Goal: Participate in discussion: Engage in conversation with other users on a specific topic

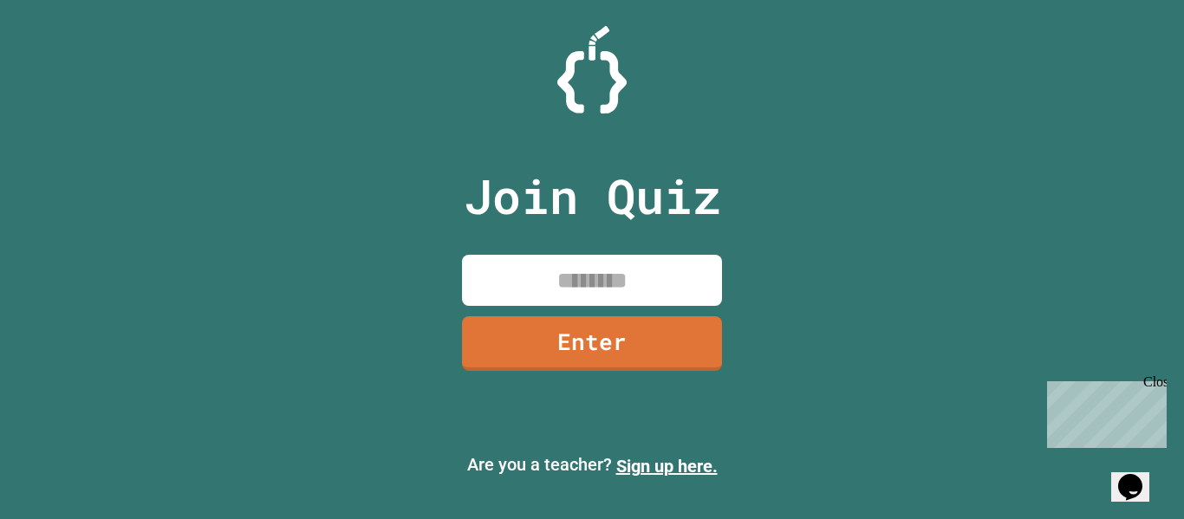
click at [635, 267] on input at bounding box center [592, 280] width 260 height 51
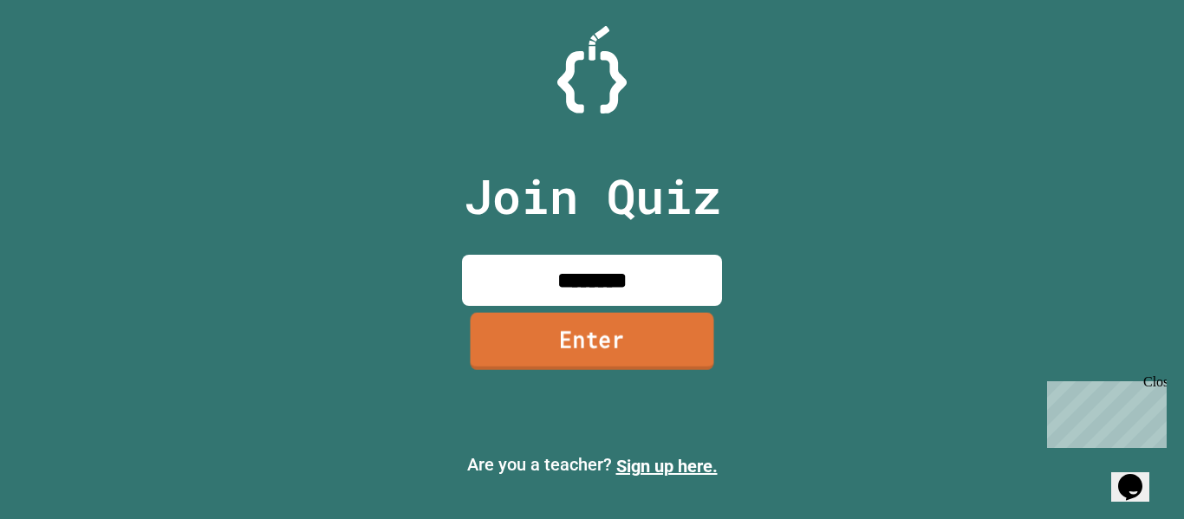
type input "********"
click at [596, 314] on link "Enter" at bounding box center [592, 342] width 262 height 57
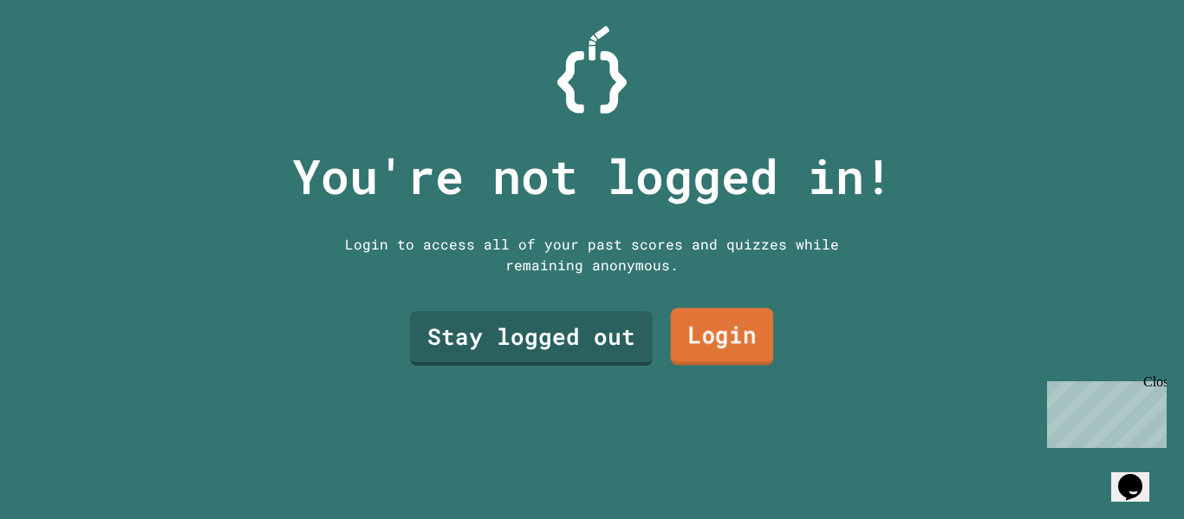
click at [693, 343] on link "Login" at bounding box center [722, 337] width 103 height 57
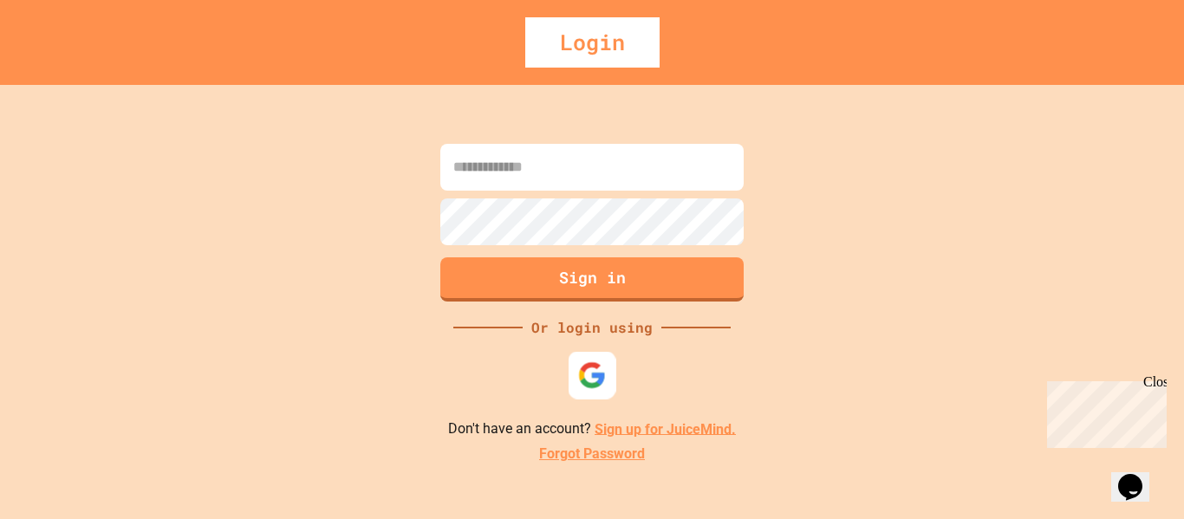
click at [584, 378] on img at bounding box center [592, 375] width 29 height 29
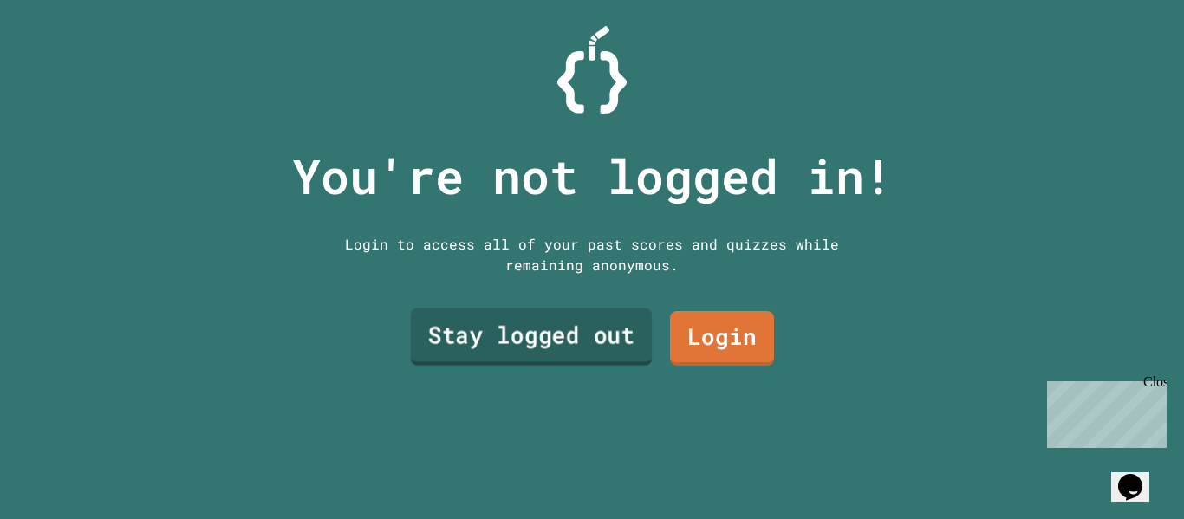
click at [583, 339] on link "Stay logged out" at bounding box center [531, 337] width 241 height 57
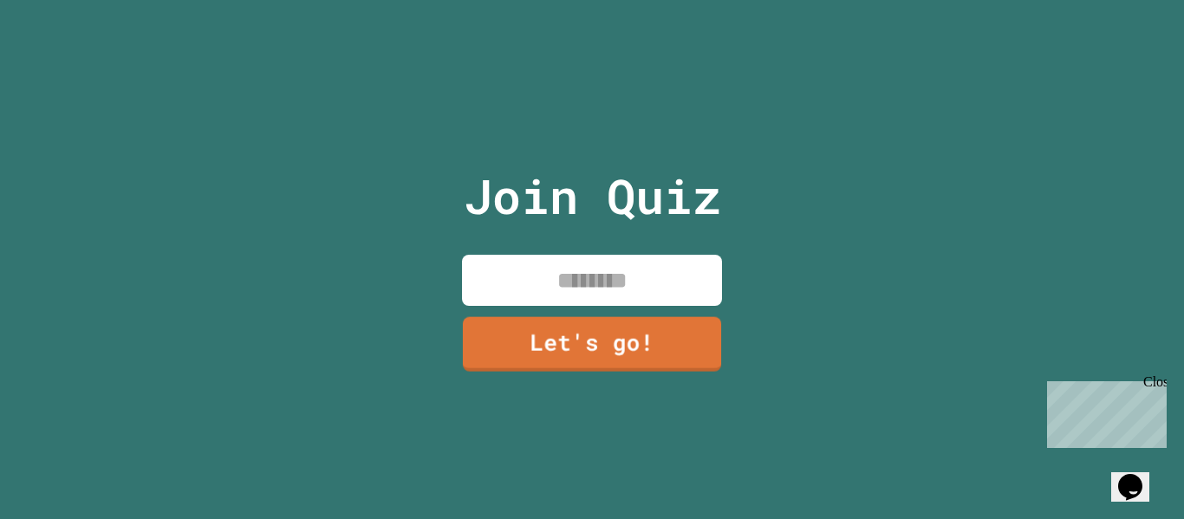
click at [557, 270] on input at bounding box center [592, 280] width 260 height 51
type input "*****"
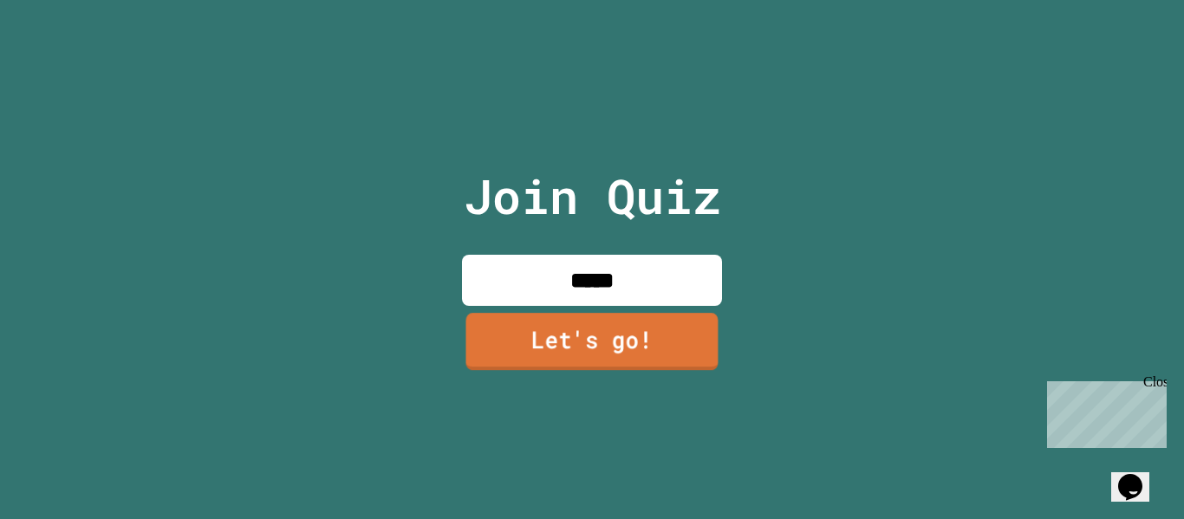
click at [598, 340] on link "Let's go!" at bounding box center [592, 341] width 252 height 57
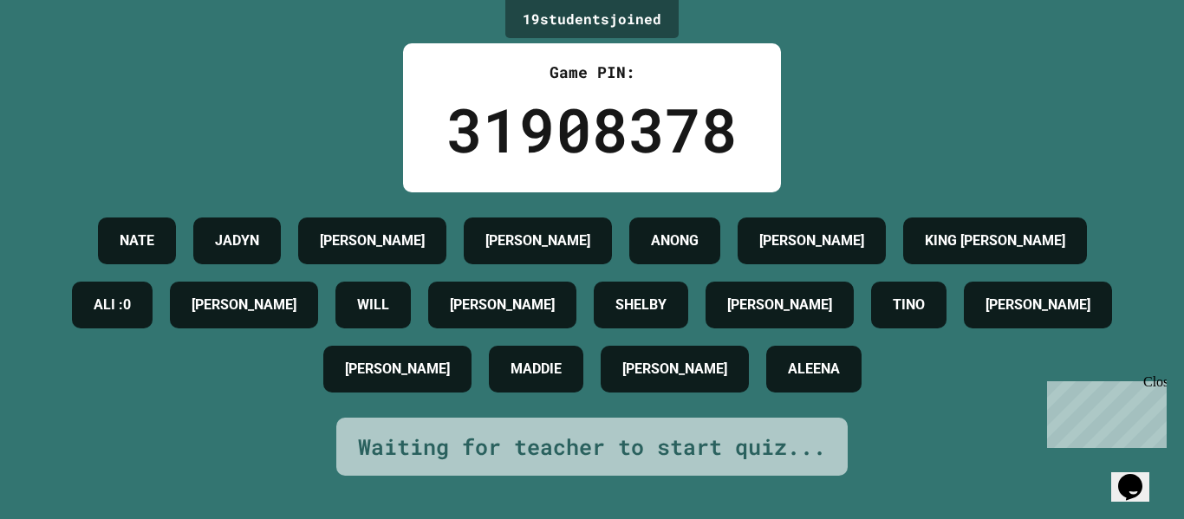
click at [1147, 140] on div "19 student s joined Game PIN: 31908378 [PERSON_NAME] ANONG [PERSON_NAME] [PERSO…" at bounding box center [592, 259] width 1184 height 519
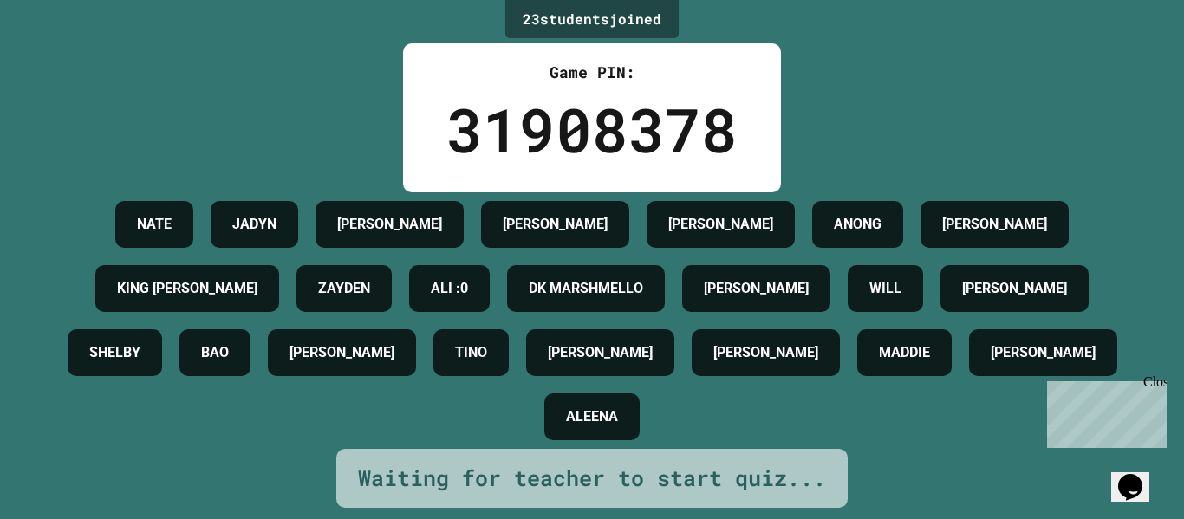
click at [912, 191] on div "23 student s joined Game PIN: 31908378 [PERSON_NAME] [PERSON_NAME] [PERSON_NAME…" at bounding box center [592, 259] width 1184 height 519
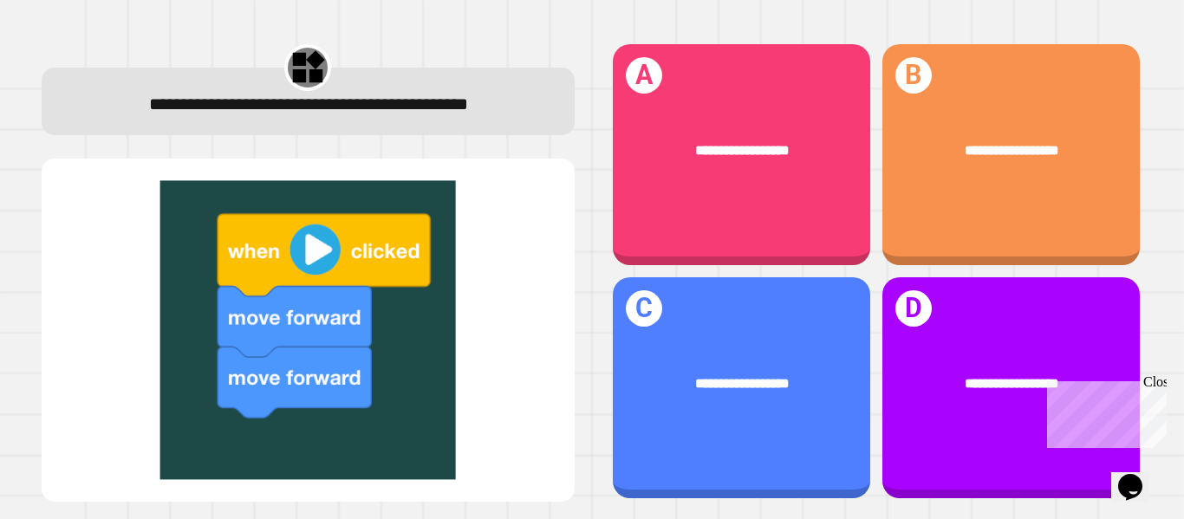
click at [1152, 382] on div "Close" at bounding box center [1155, 386] width 22 height 22
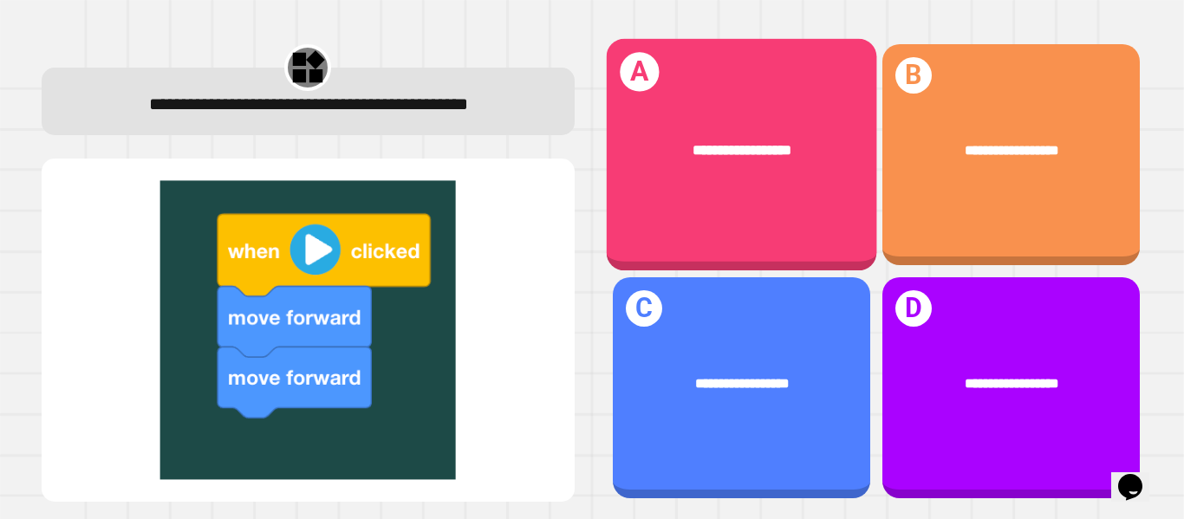
click at [805, 162] on div "**********" at bounding box center [741, 150] width 270 height 81
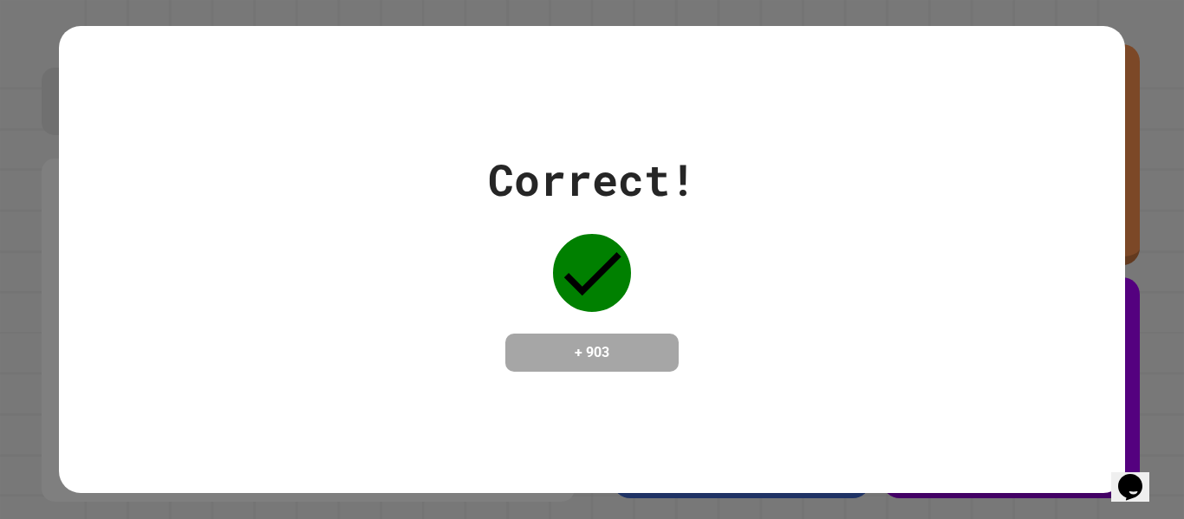
click at [857, 342] on div "Correct! + 903" at bounding box center [591, 259] width 1065 height 225
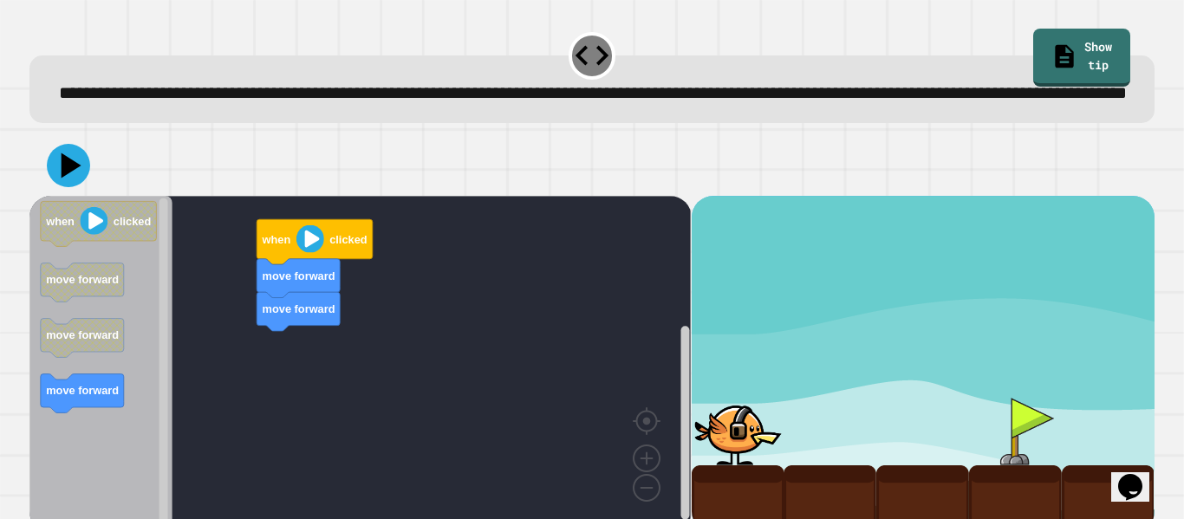
scroll to position [49, 0]
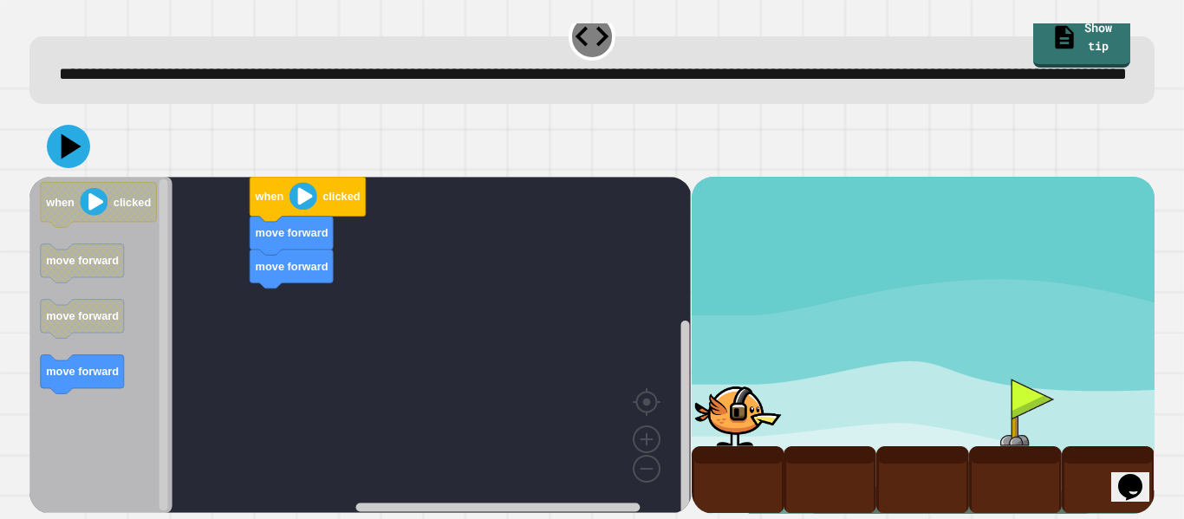
click at [264, 267] on div "move forward move forward when clicked when clicked move forward move forward m…" at bounding box center [359, 345] width 661 height 336
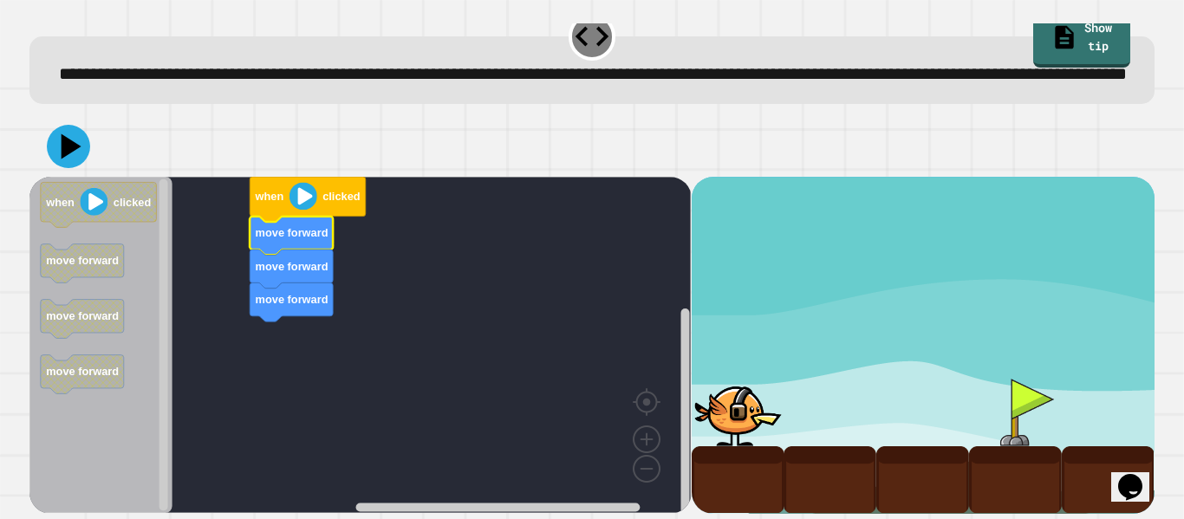
click at [311, 228] on text "move forward" at bounding box center [292, 232] width 73 height 13
click at [301, 180] on icon "Blockly Workspace" at bounding box center [308, 199] width 116 height 45
click at [303, 199] on image "Blockly Workspace" at bounding box center [304, 196] width 28 height 28
click at [42, 153] on div at bounding box center [591, 146] width 1125 height 61
click at [62, 151] on icon at bounding box center [72, 147] width 24 height 30
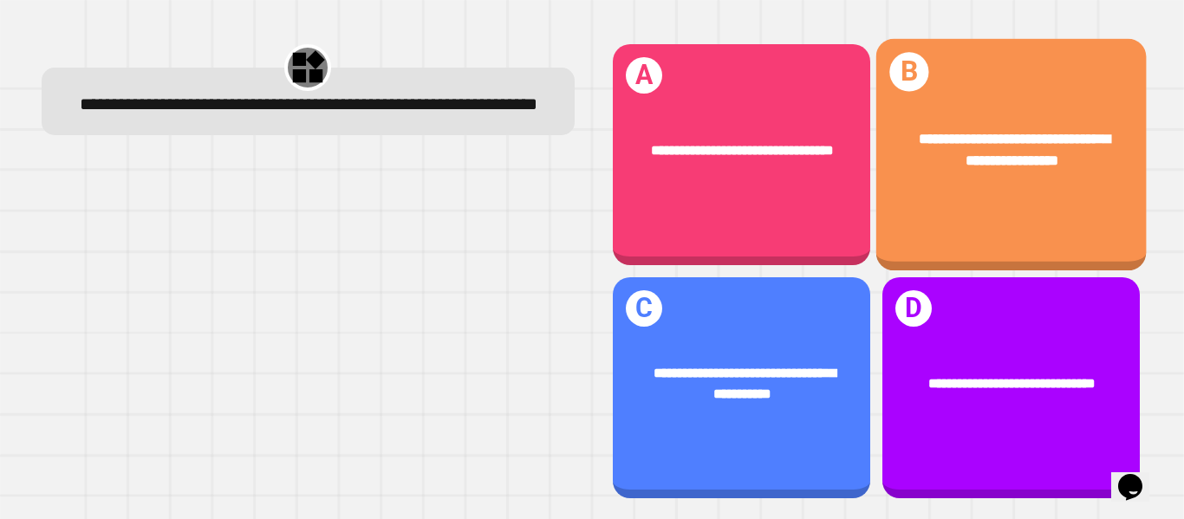
click at [929, 161] on span "**********" at bounding box center [1015, 150] width 192 height 36
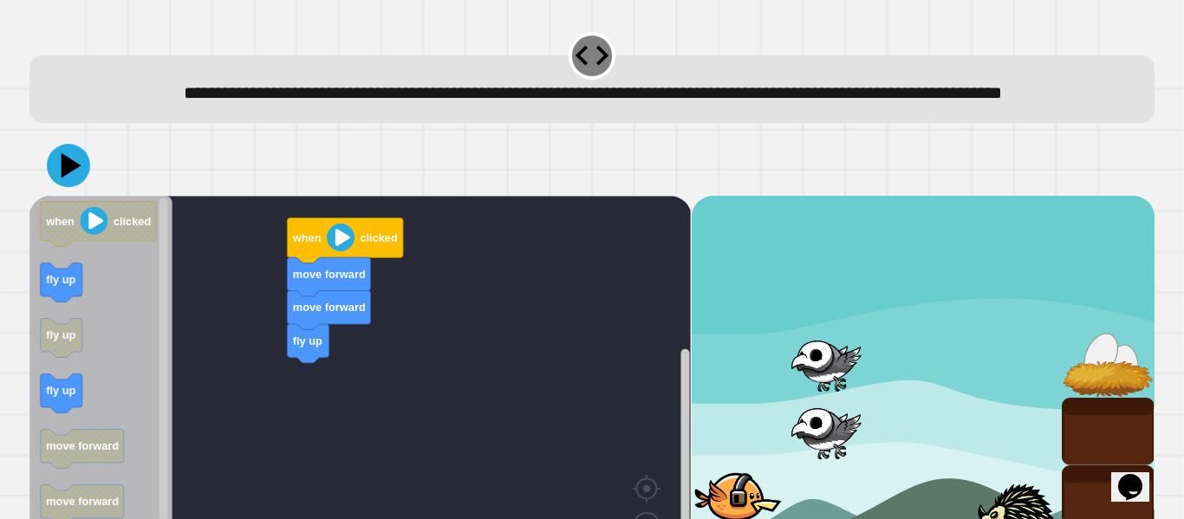
scroll to position [101, 0]
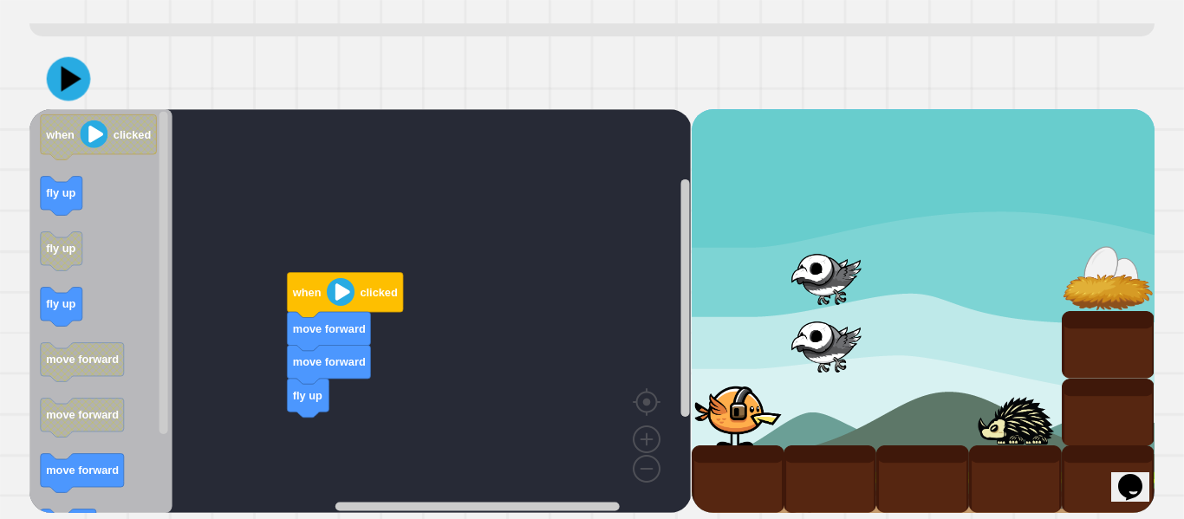
click at [71, 83] on icon at bounding box center [69, 79] width 44 height 44
click at [338, 306] on image "Blockly Workspace" at bounding box center [341, 292] width 28 height 28
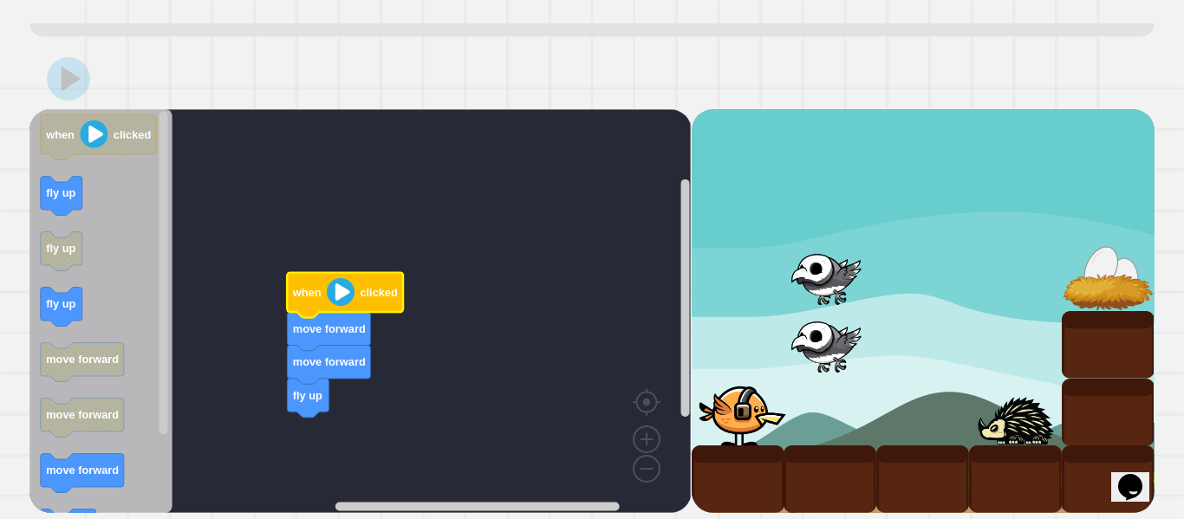
click at [348, 306] on image "Blockly Workspace" at bounding box center [341, 292] width 28 height 28
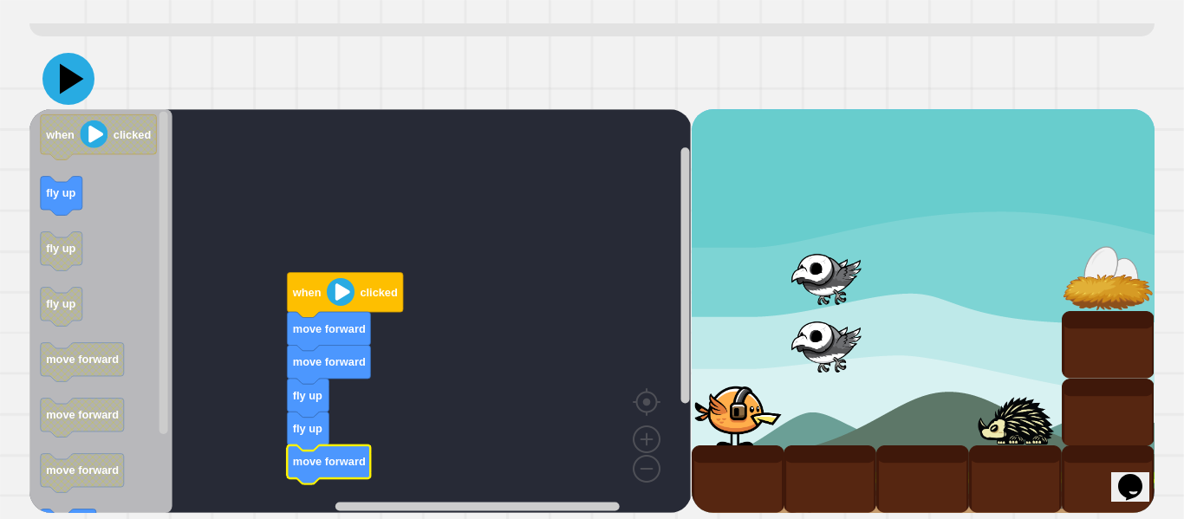
click at [75, 92] on icon at bounding box center [72, 79] width 24 height 30
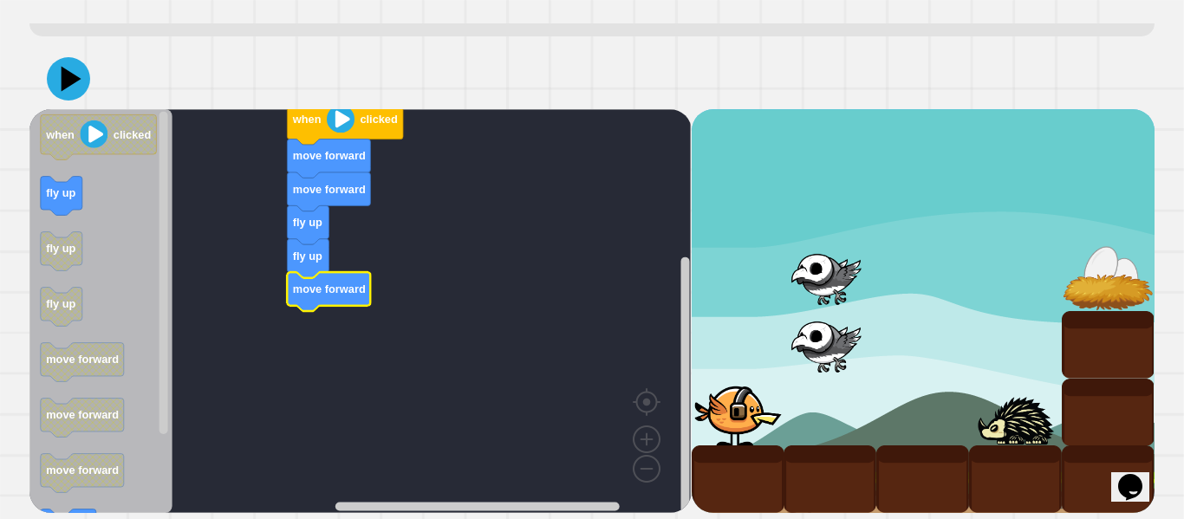
click at [331, 145] on icon "Blockly Workspace" at bounding box center [346, 122] width 116 height 45
click at [334, 133] on image "Blockly Workspace" at bounding box center [341, 119] width 28 height 28
click at [338, 133] on image "Blockly Workspace" at bounding box center [341, 119] width 28 height 28
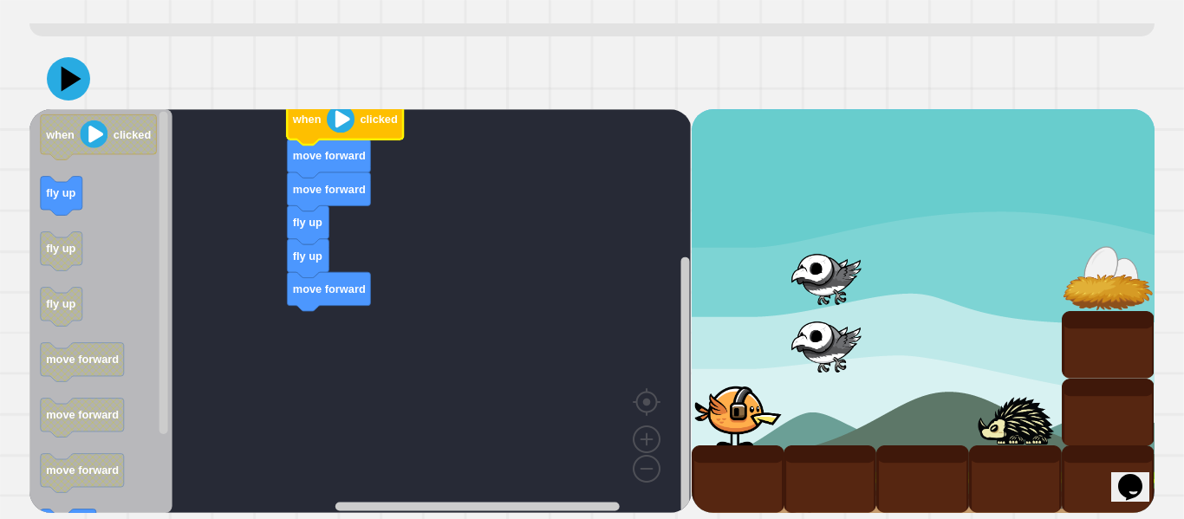
click at [60, 92] on icon at bounding box center [68, 78] width 43 height 43
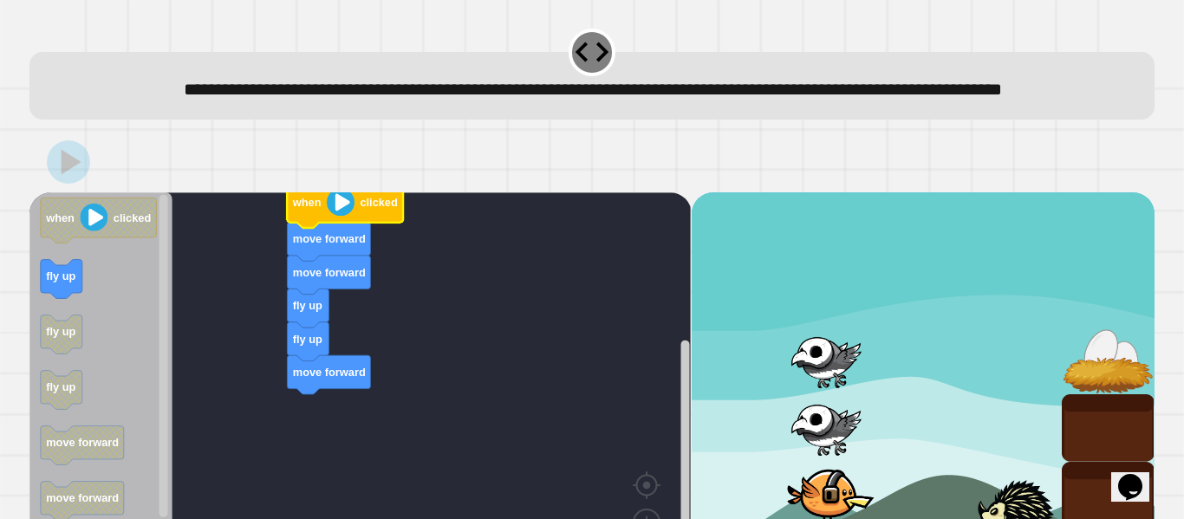
scroll to position [116, 0]
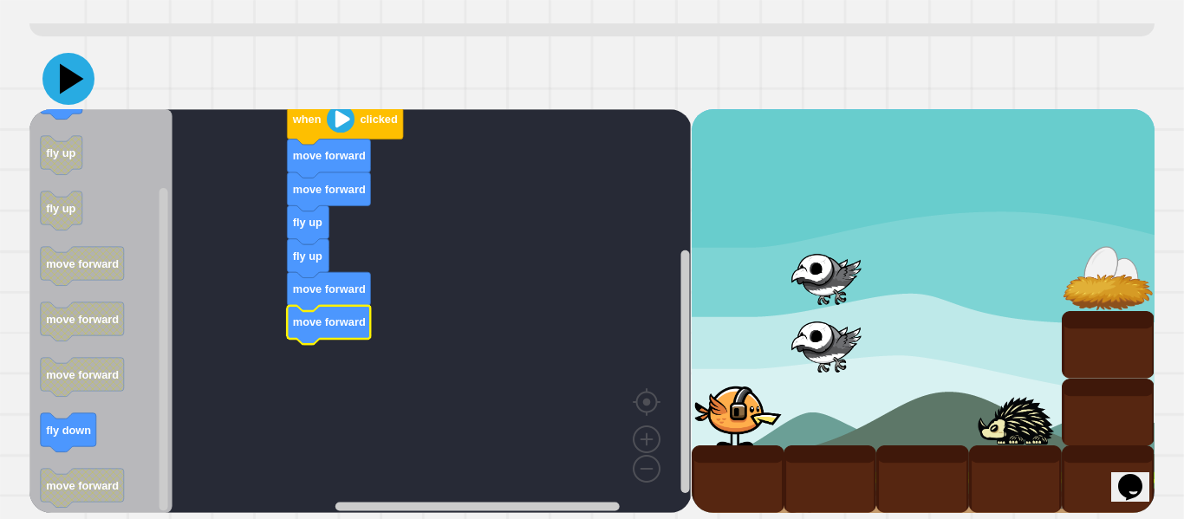
click at [60, 87] on icon at bounding box center [68, 79] width 52 height 52
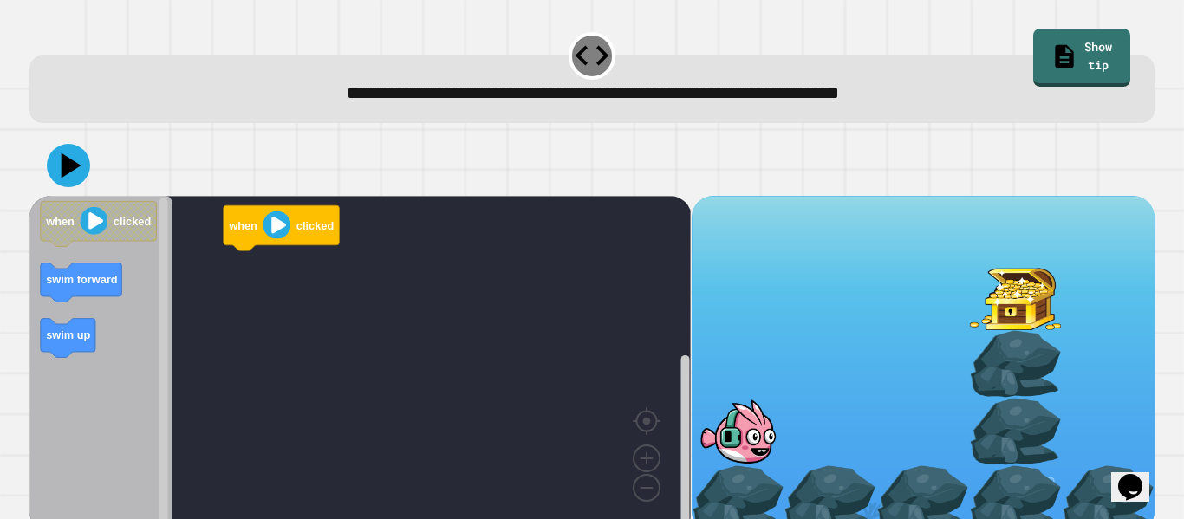
scroll to position [21, 0]
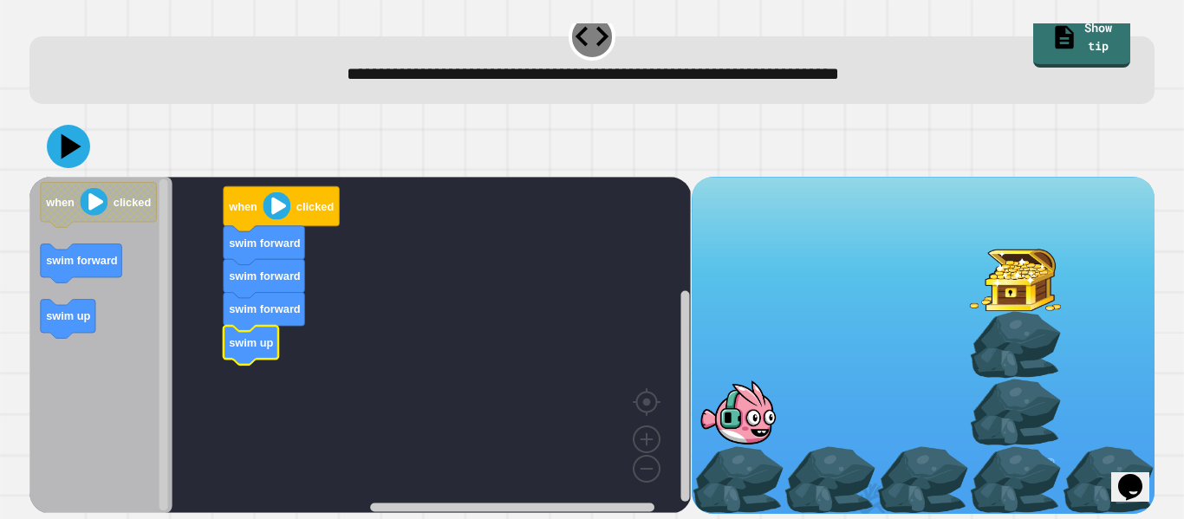
click at [42, 318] on icon "when clicked swim forward swim up" at bounding box center [100, 345] width 143 height 336
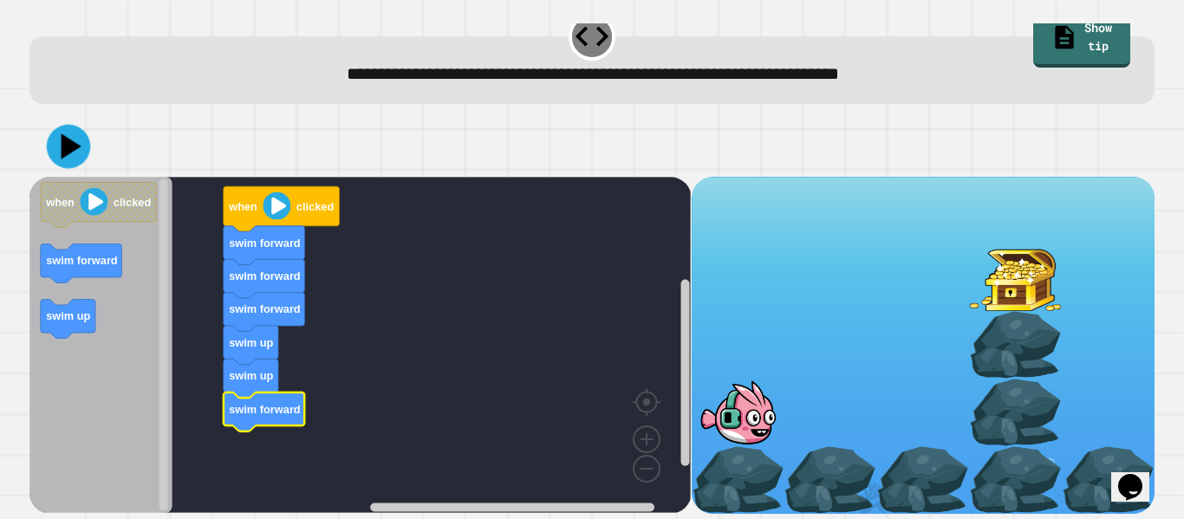
click at [70, 139] on icon at bounding box center [69, 147] width 44 height 44
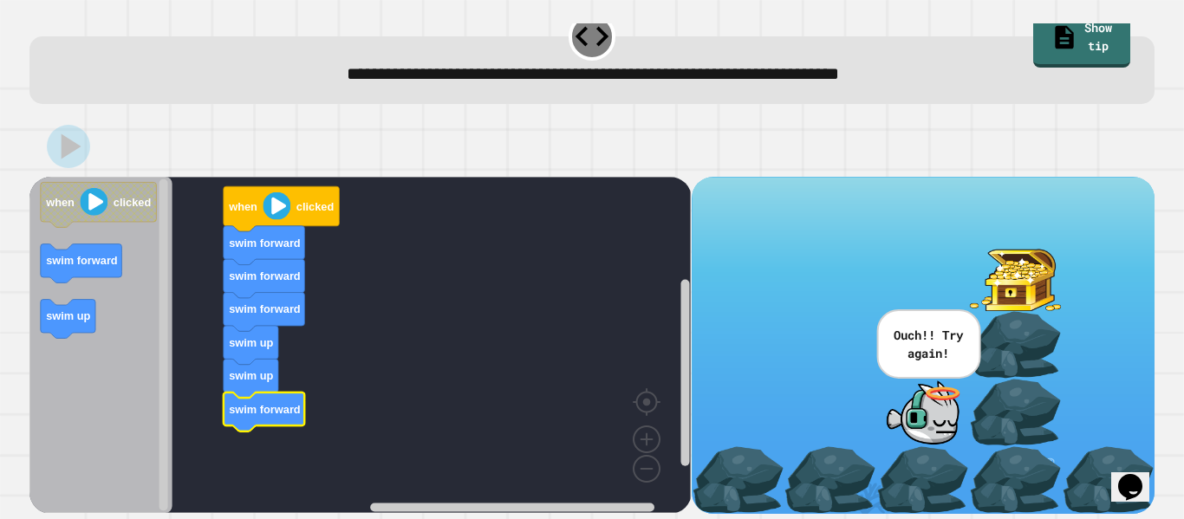
click at [472, 438] on rect "Blockly Workspace" at bounding box center [359, 345] width 661 height 336
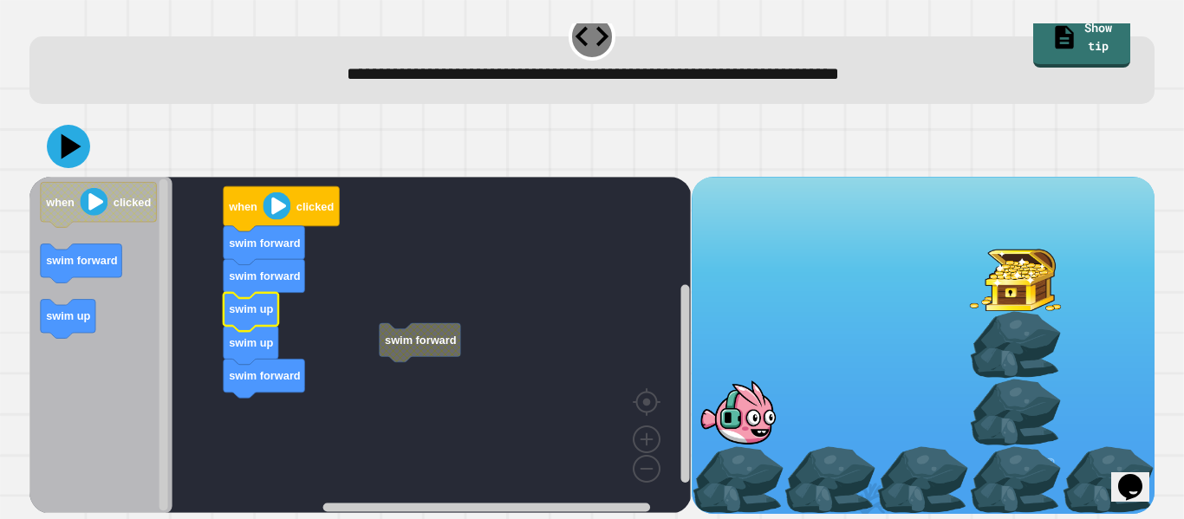
click at [70, 147] on icon at bounding box center [72, 146] width 20 height 25
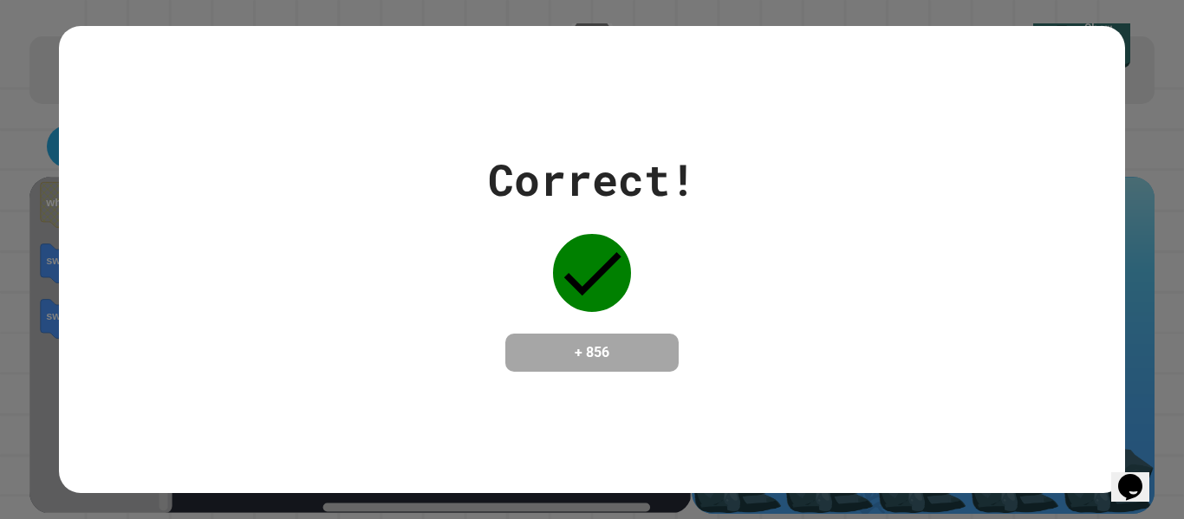
click at [577, 235] on icon at bounding box center [592, 273] width 78 height 78
click at [578, 237] on icon at bounding box center [592, 273] width 78 height 78
click at [582, 240] on icon at bounding box center [592, 273] width 78 height 78
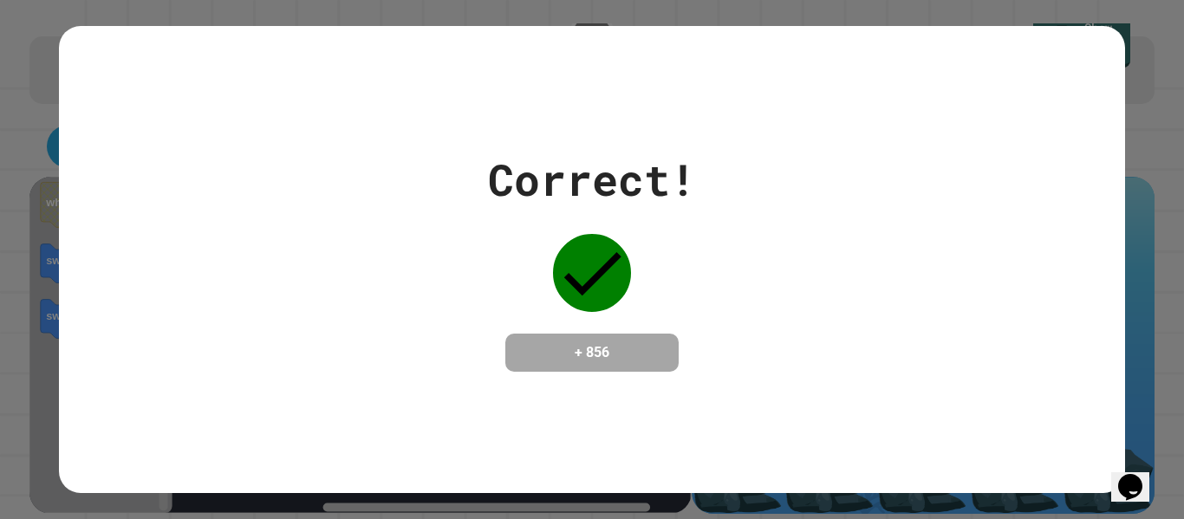
click at [582, 240] on icon at bounding box center [592, 273] width 78 height 78
drag, startPoint x: 582, startPoint y: 240, endPoint x: 598, endPoint y: 240, distance: 16.5
click at [714, 325] on div "Correct! + 856" at bounding box center [591, 259] width 1065 height 225
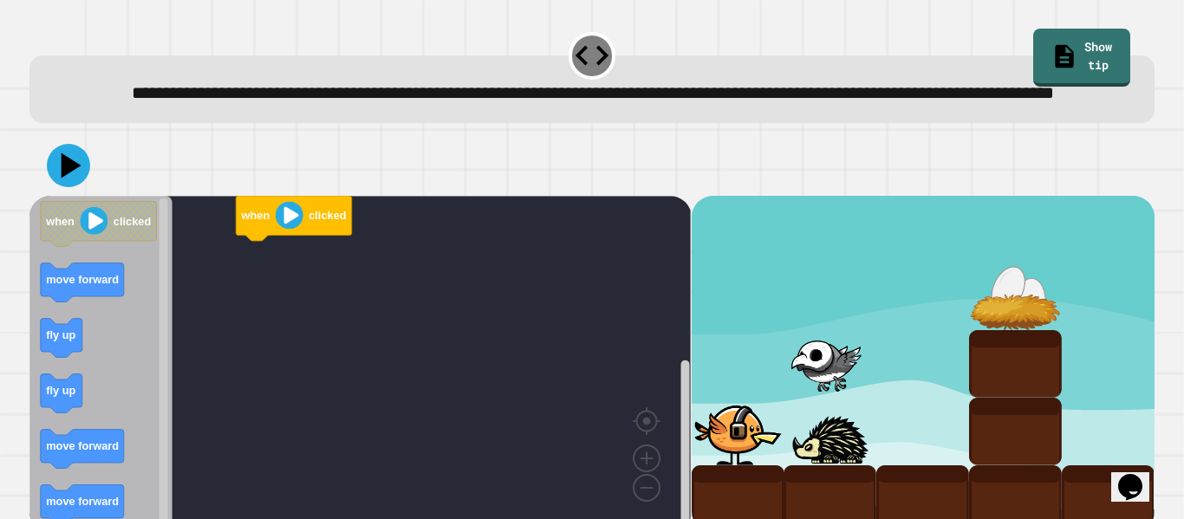
scroll to position [49, 0]
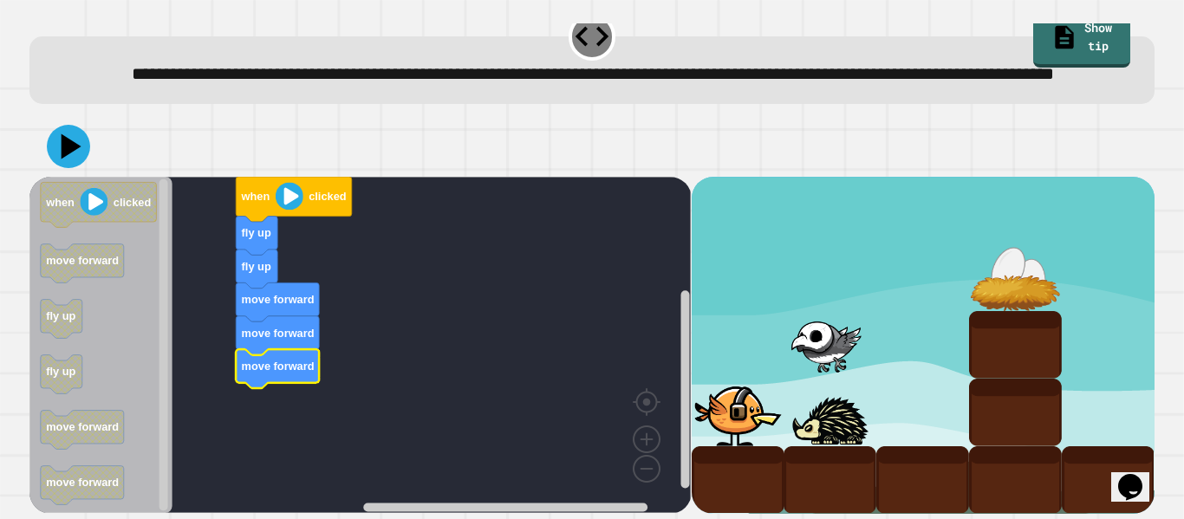
click at [58, 125] on div at bounding box center [591, 146] width 1125 height 61
click at [68, 138] on icon at bounding box center [68, 147] width 52 height 52
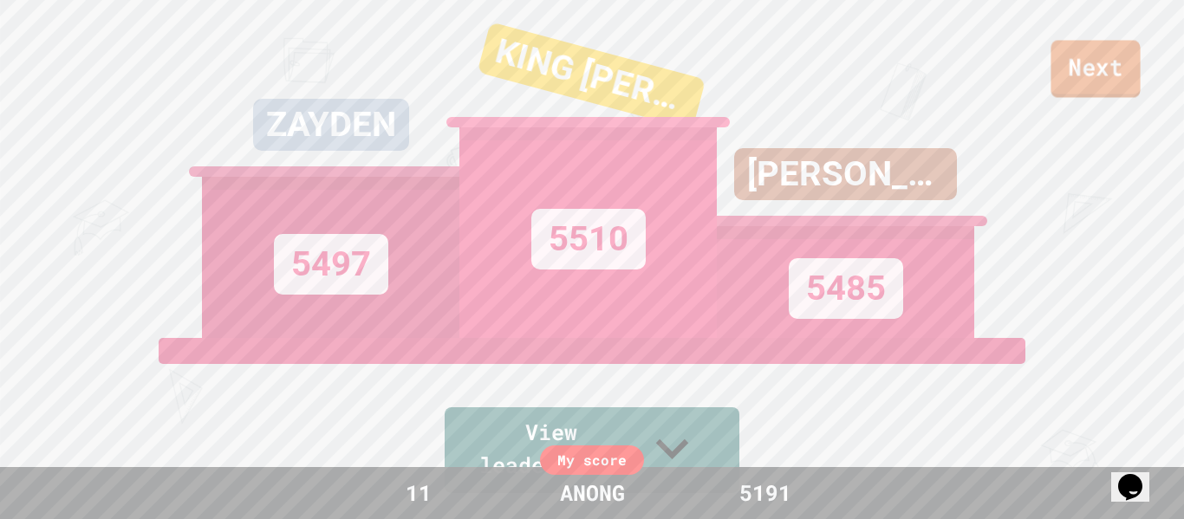
click at [1078, 68] on link "Next" at bounding box center [1095, 68] width 89 height 57
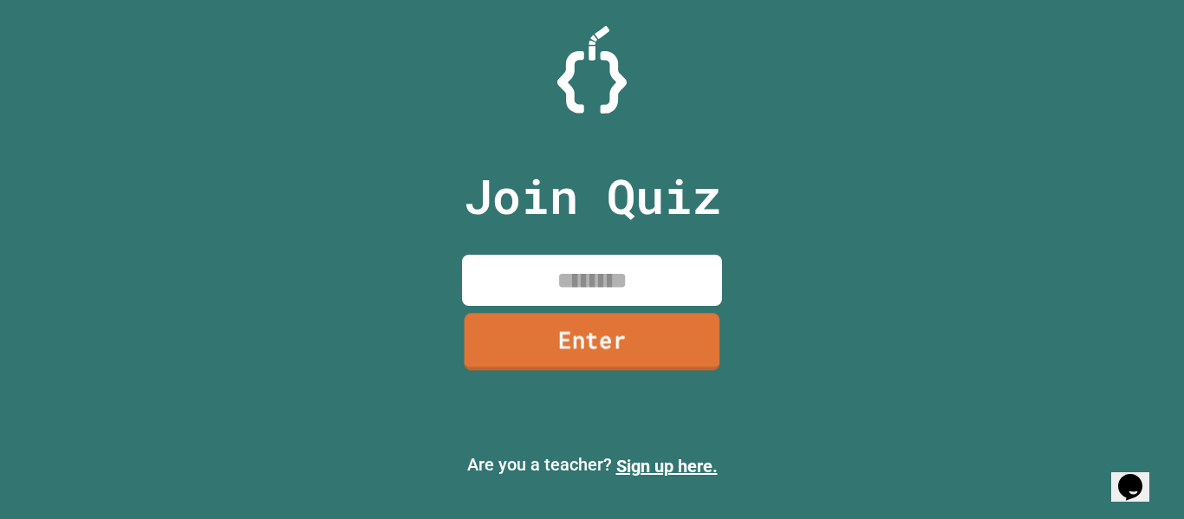
click at [587, 296] on input at bounding box center [592, 280] width 260 height 51
type input "********"
click at [700, 331] on link "Enter" at bounding box center [592, 341] width 257 height 57
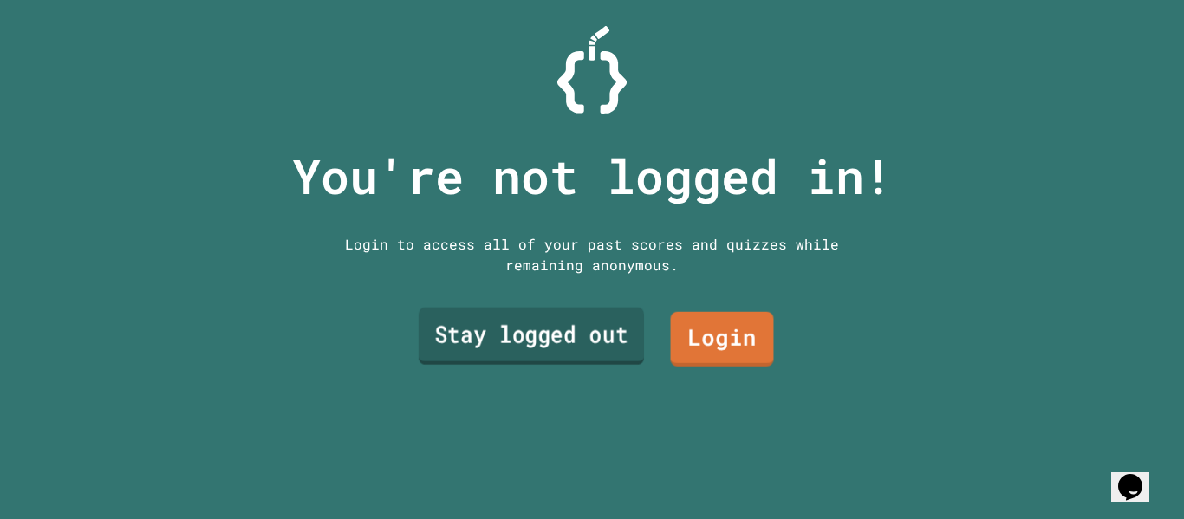
click at [560, 318] on link "Stay logged out" at bounding box center [531, 336] width 225 height 57
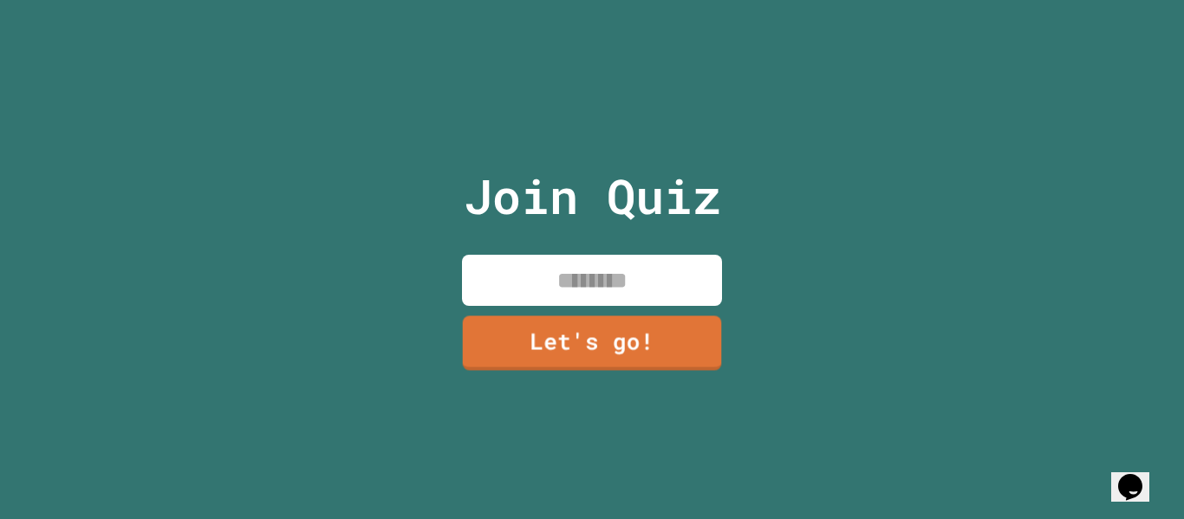
click at [550, 294] on input at bounding box center [592, 280] width 260 height 51
type input "*****"
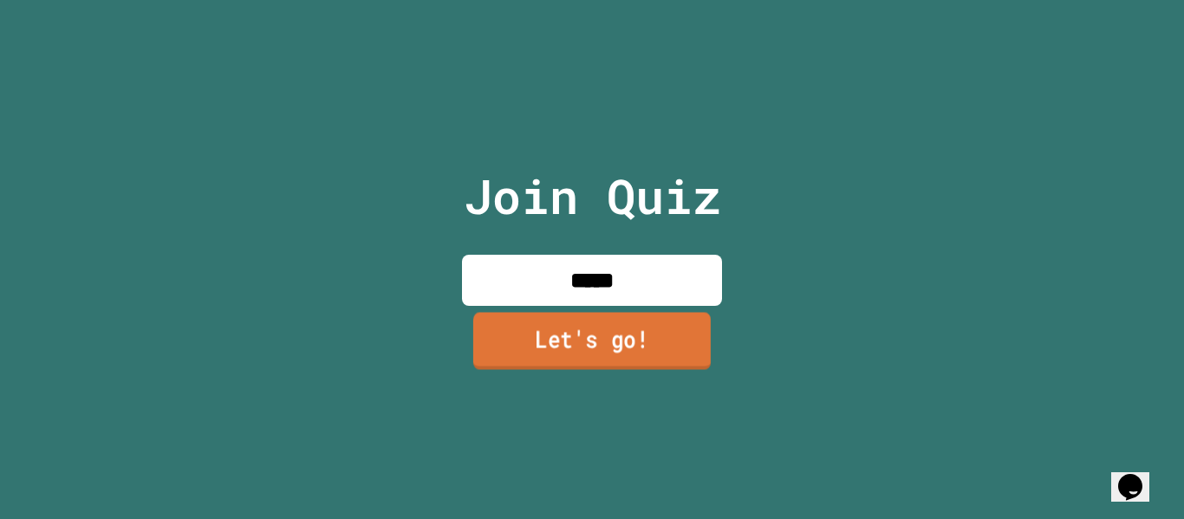
click at [567, 332] on link "Let's go!" at bounding box center [592, 340] width 238 height 57
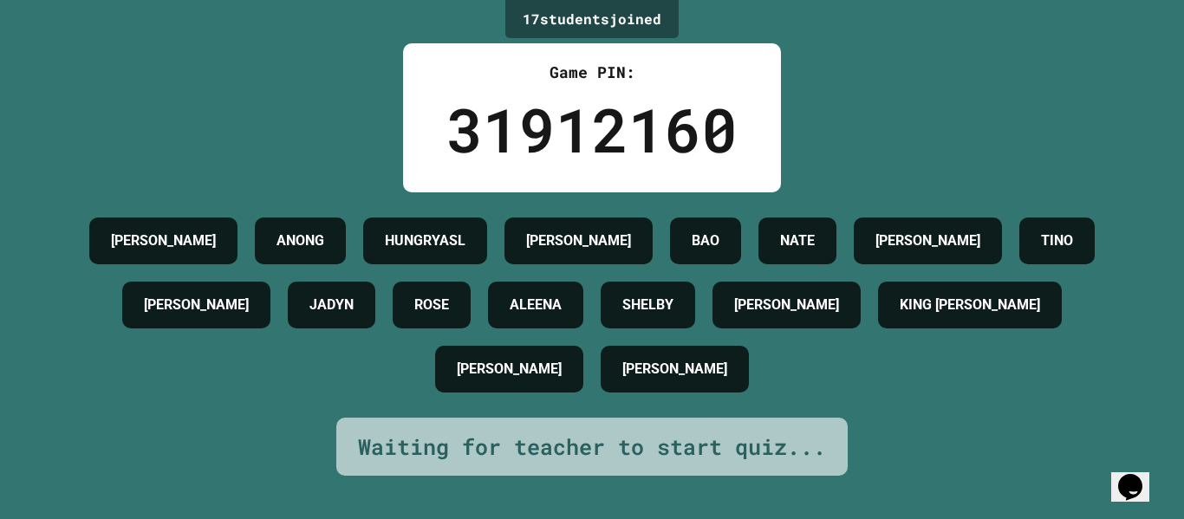
click at [471, 329] on div "ROSE" at bounding box center [432, 305] width 78 height 47
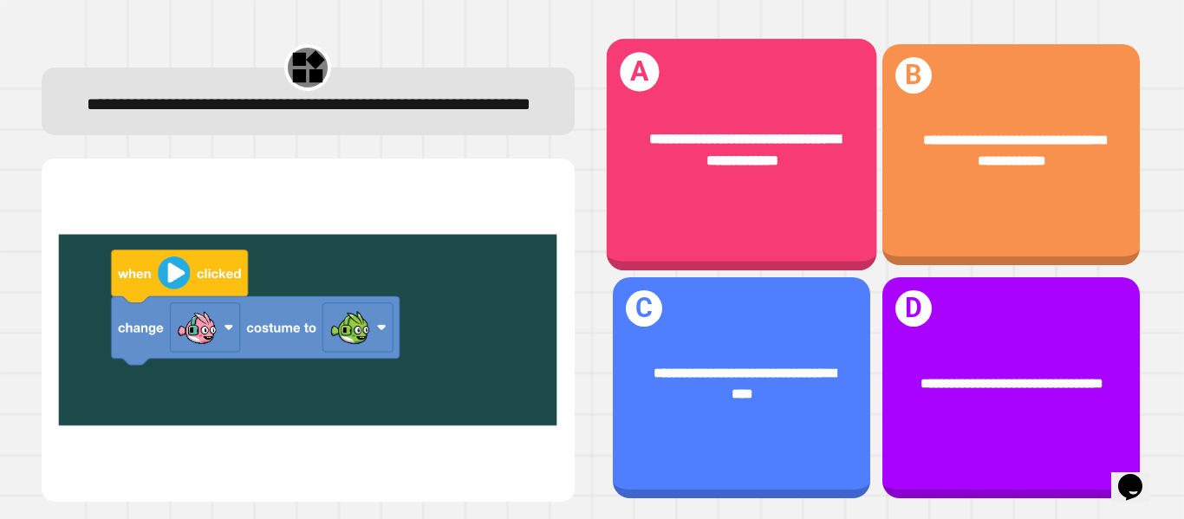
click at [711, 220] on div "**********" at bounding box center [741, 155] width 270 height 232
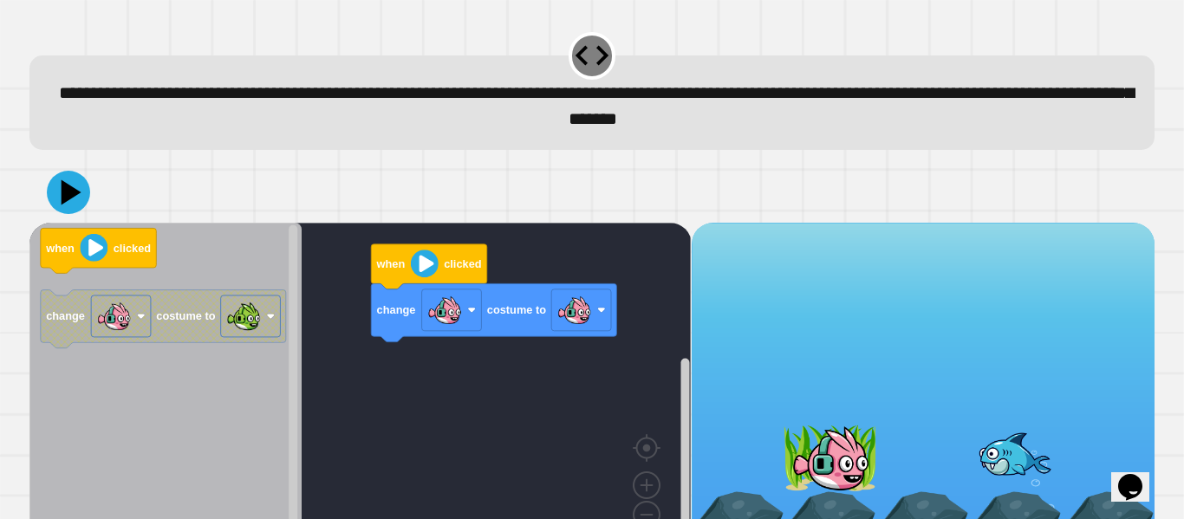
scroll to position [49, 0]
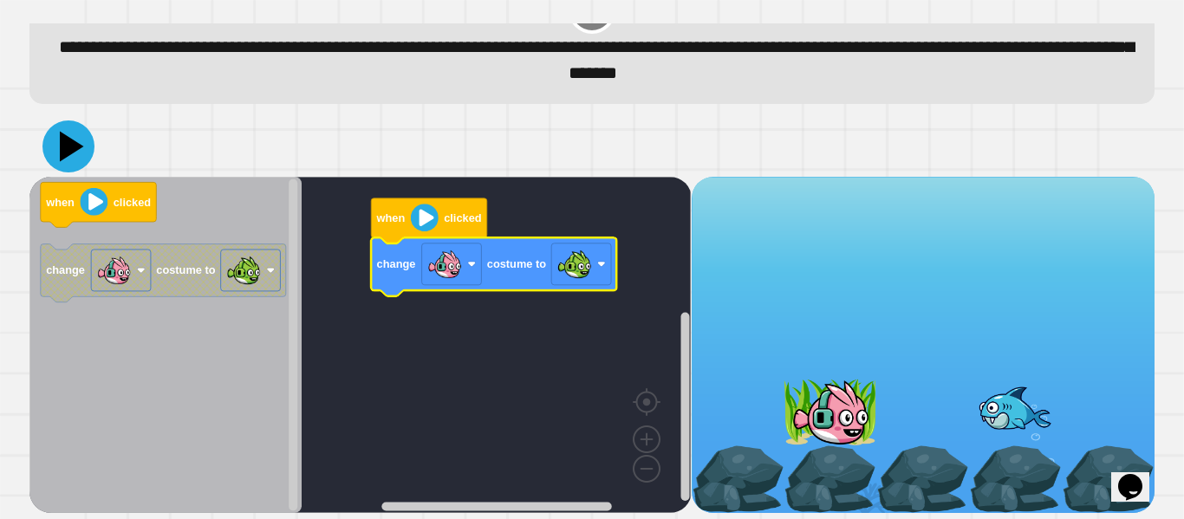
click at [83, 153] on icon at bounding box center [68, 147] width 52 height 52
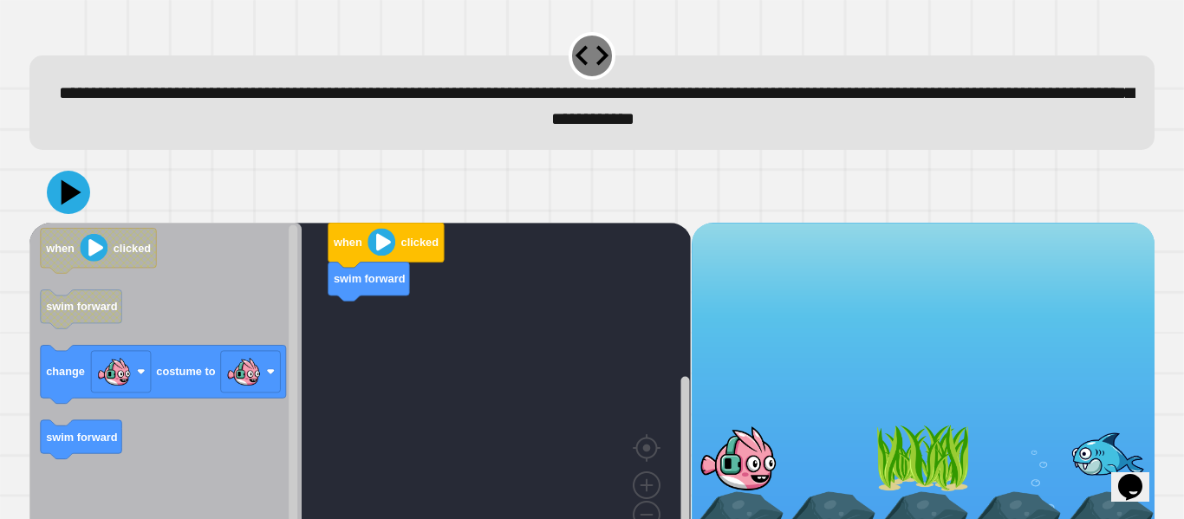
click at [326, 314] on div "when clicked swim forward when clicked swim forward change costume to swim forw…" at bounding box center [359, 391] width 661 height 336
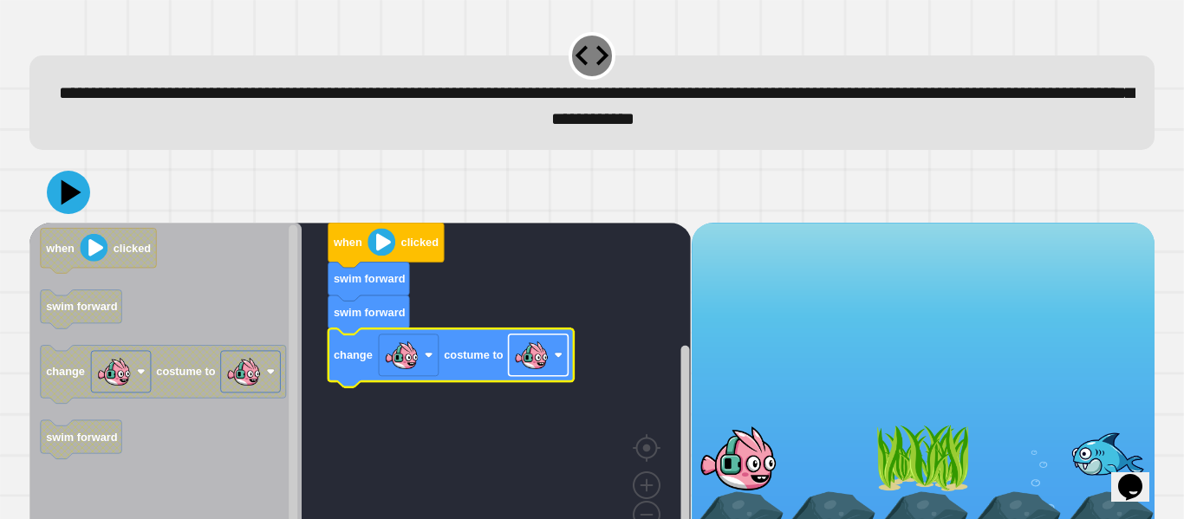
click at [537, 353] on image "Blockly Workspace" at bounding box center [531, 355] width 35 height 35
click at [58, 185] on icon at bounding box center [68, 192] width 47 height 47
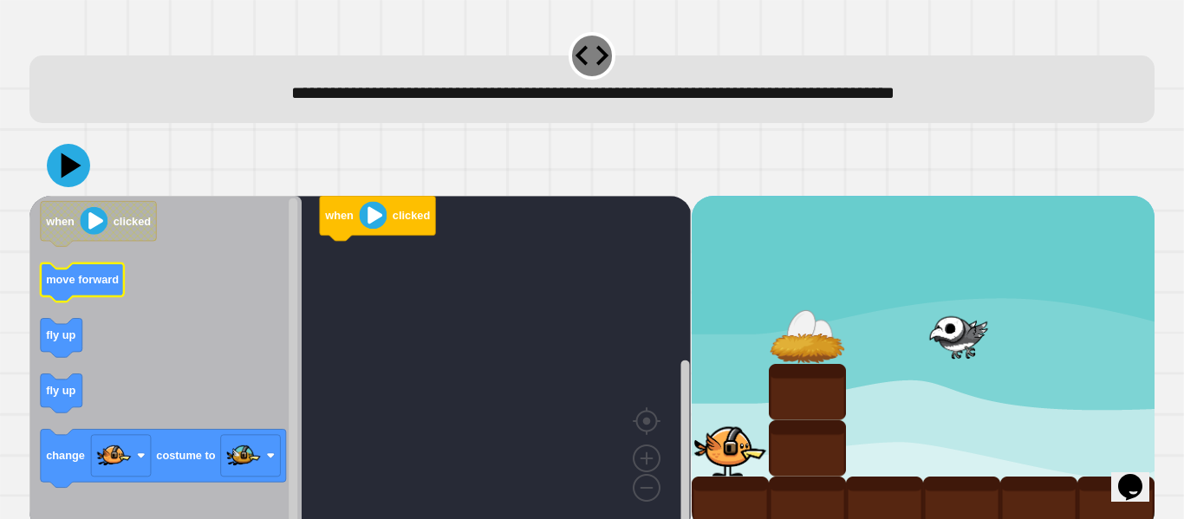
click at [91, 290] on icon "Blockly Workspace" at bounding box center [82, 283] width 83 height 39
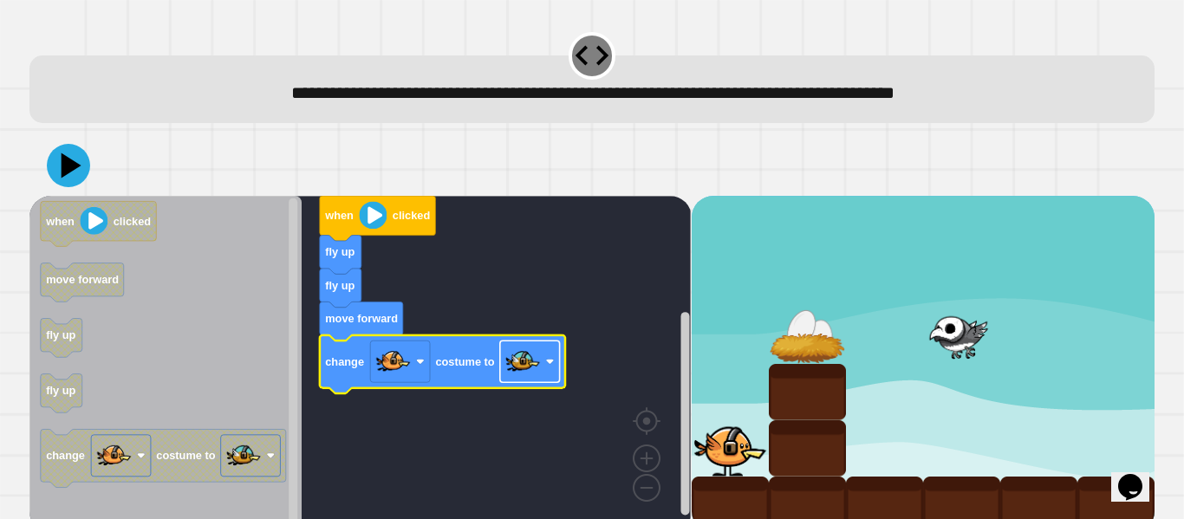
click at [534, 372] on image "Blockly Workspace" at bounding box center [522, 361] width 35 height 35
click at [521, 371] on image "Blockly Workspace" at bounding box center [522, 361] width 35 height 35
click at [67, 151] on icon at bounding box center [68, 166] width 52 height 52
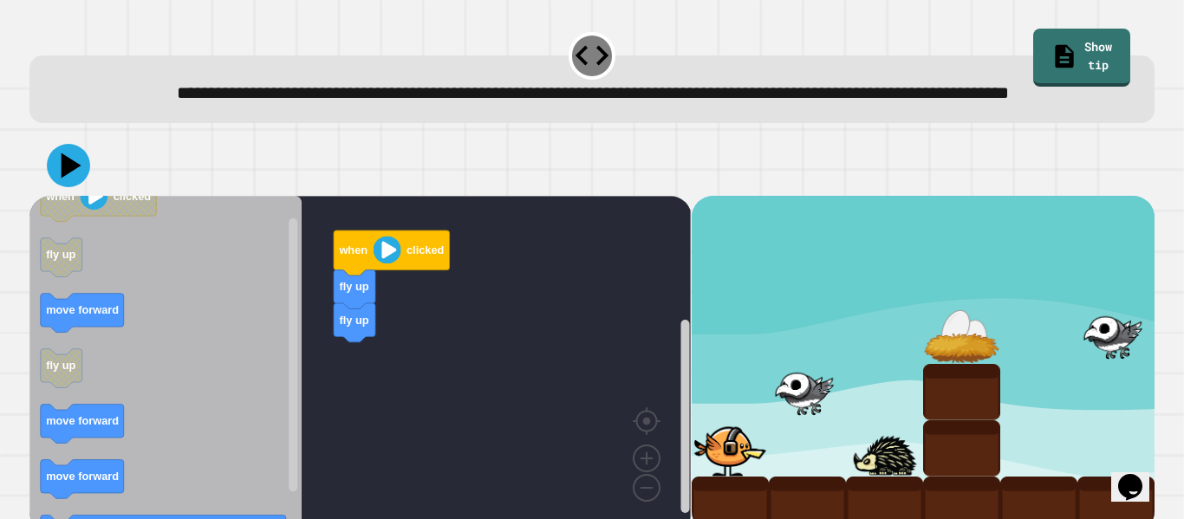
click at [276, 402] on icon "when clicked fly up move forward fly up move forward move forward change costum…" at bounding box center [165, 364] width 272 height 336
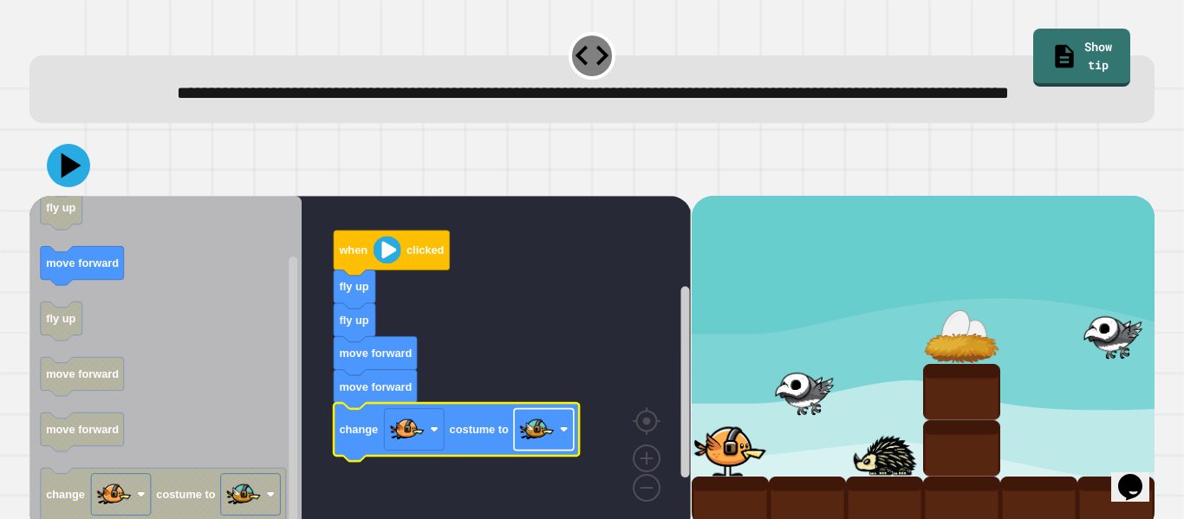
click at [550, 447] on image "Blockly Workspace" at bounding box center [537, 430] width 35 height 35
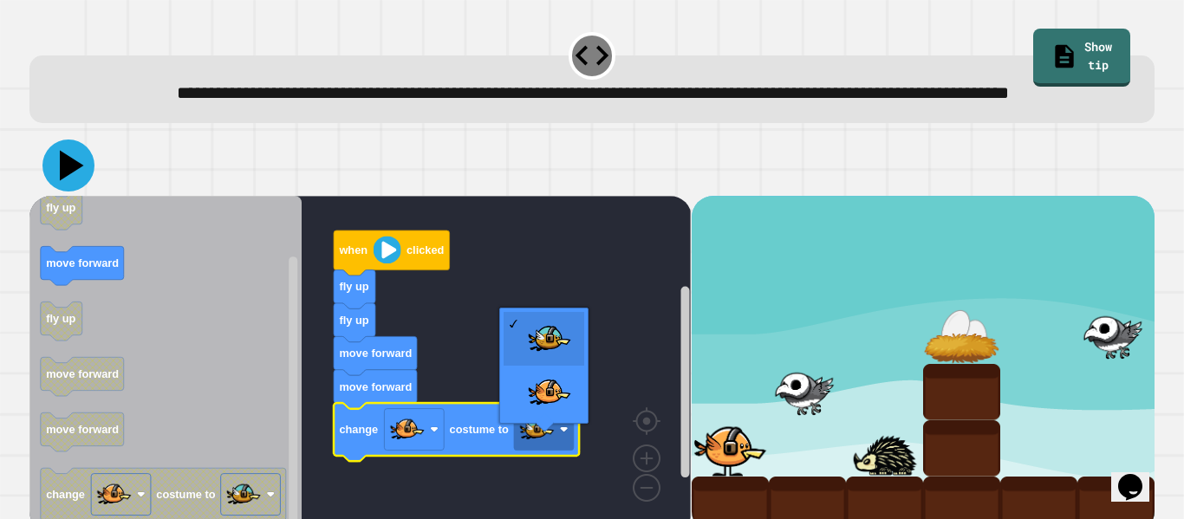
click at [55, 192] on icon at bounding box center [68, 166] width 52 height 52
click at [378, 196] on div at bounding box center [591, 165] width 1125 height 61
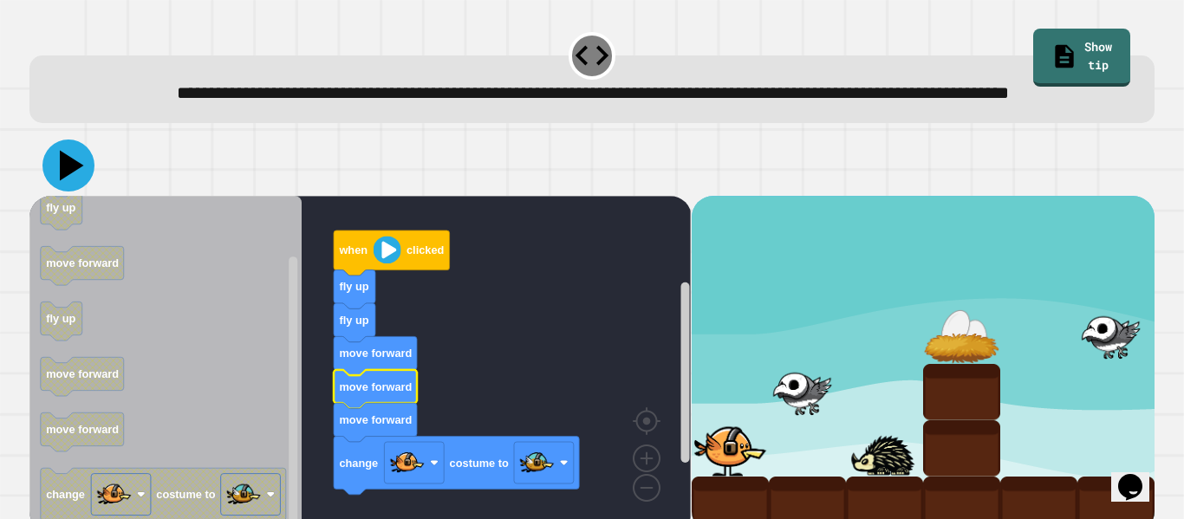
click at [78, 192] on icon at bounding box center [68, 166] width 52 height 52
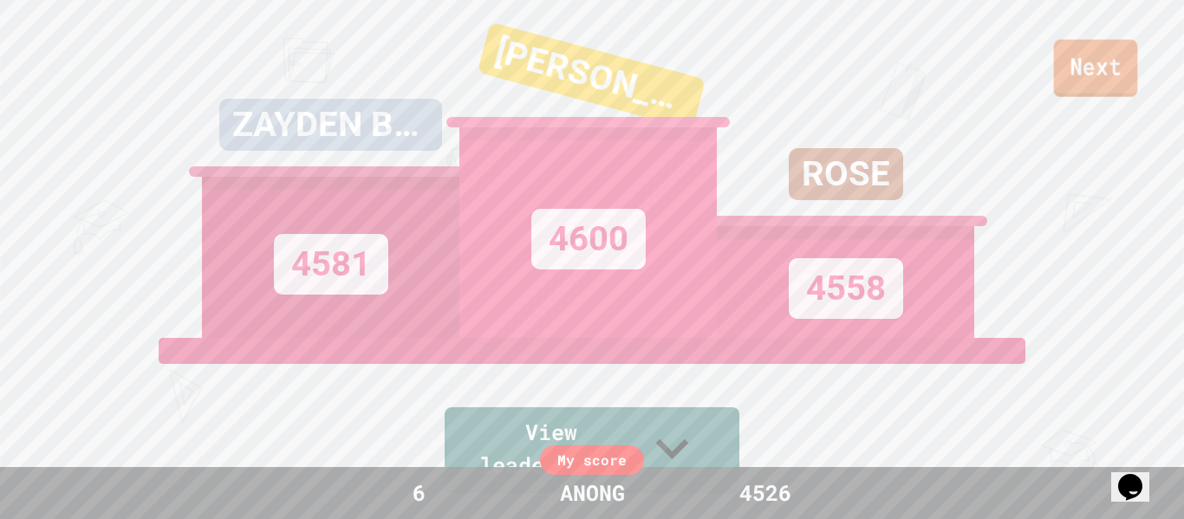
click at [1099, 62] on link "Next" at bounding box center [1096, 68] width 84 height 57
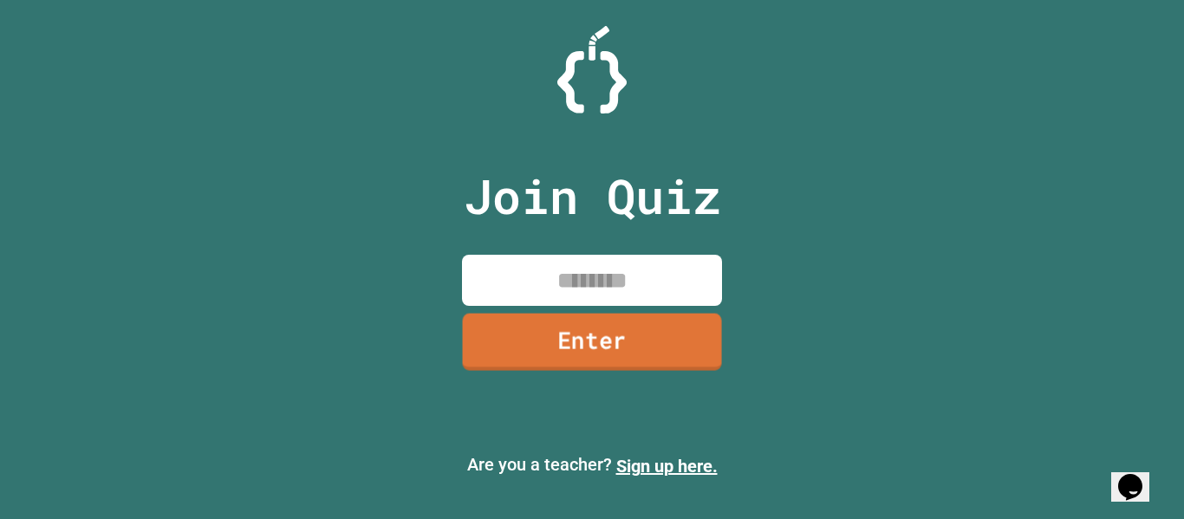
click at [565, 279] on input at bounding box center [592, 280] width 260 height 51
type input "*"
type input "********"
click at [612, 328] on link "Enter" at bounding box center [592, 341] width 244 height 57
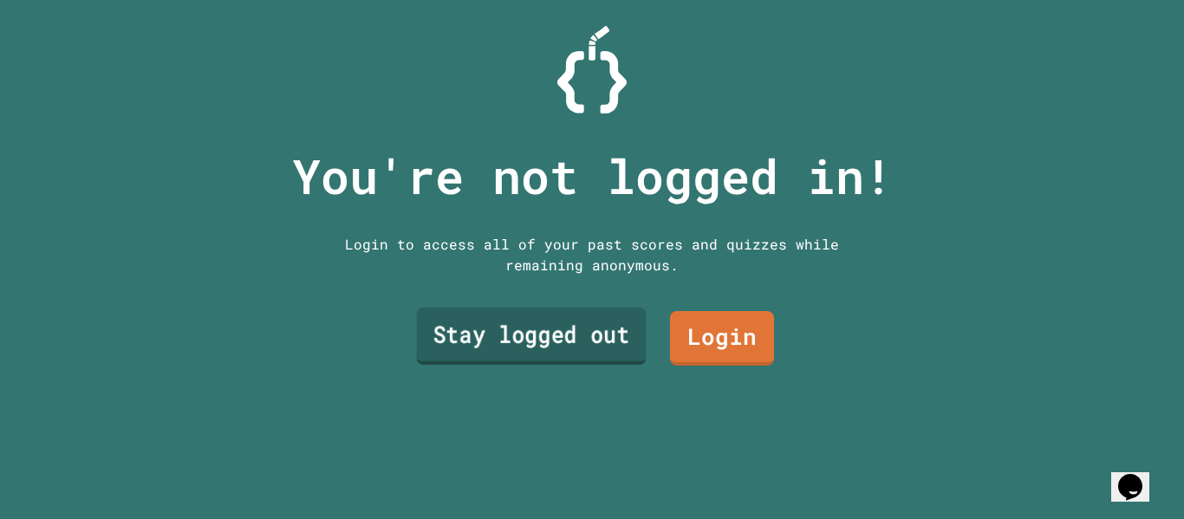
click at [608, 338] on link "Stay logged out" at bounding box center [532, 336] width 230 height 57
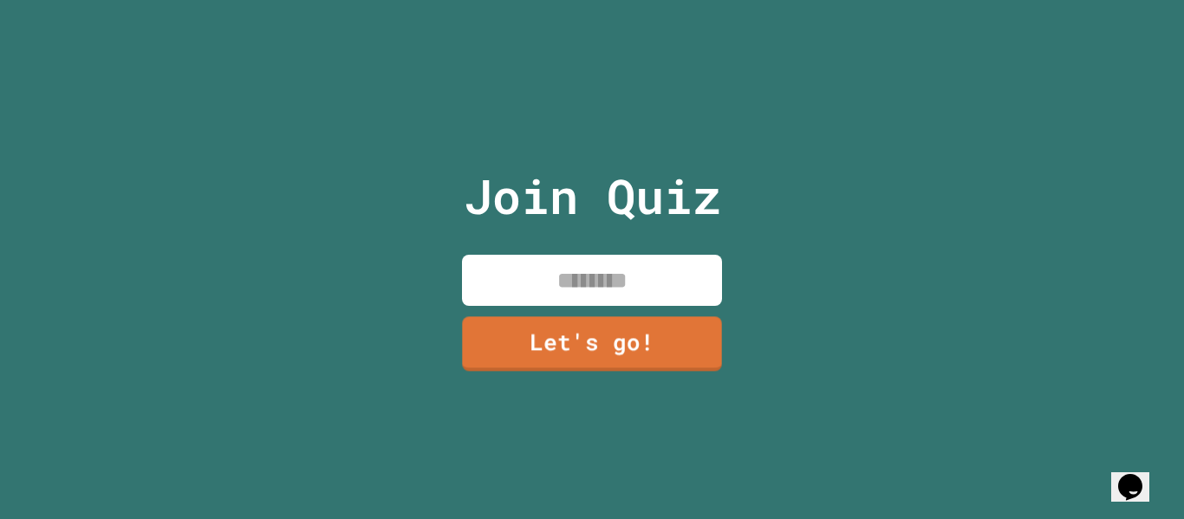
click at [569, 274] on input at bounding box center [592, 280] width 260 height 51
type input "*****"
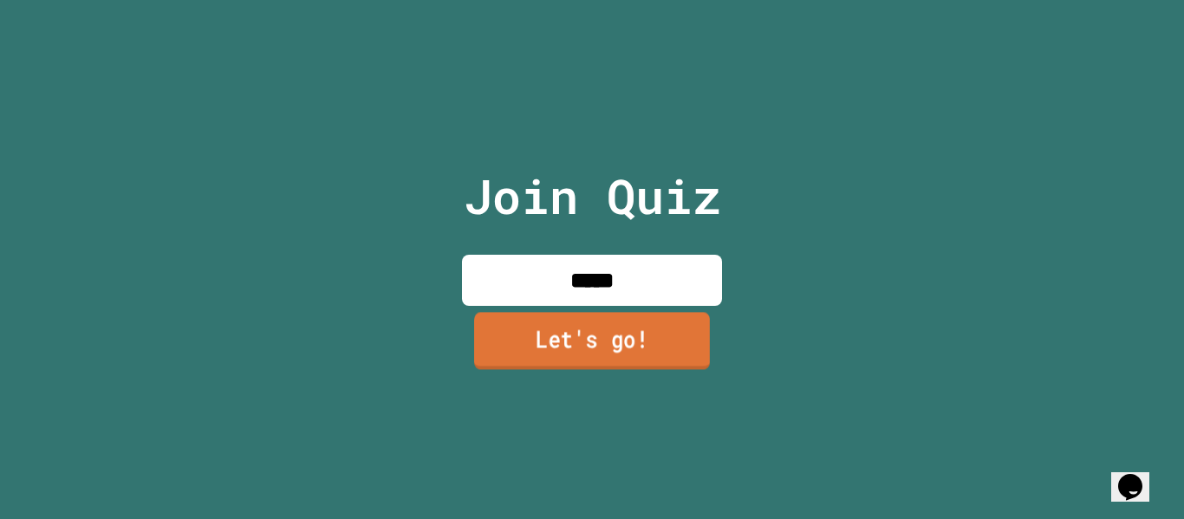
click at [616, 336] on link "Let's go!" at bounding box center [592, 340] width 236 height 57
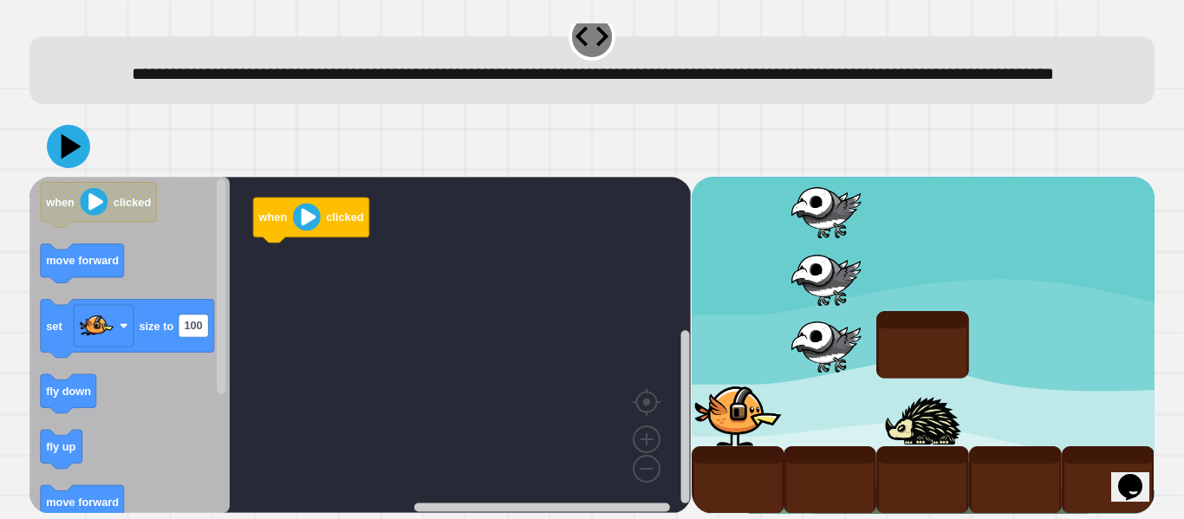
scroll to position [45, 0]
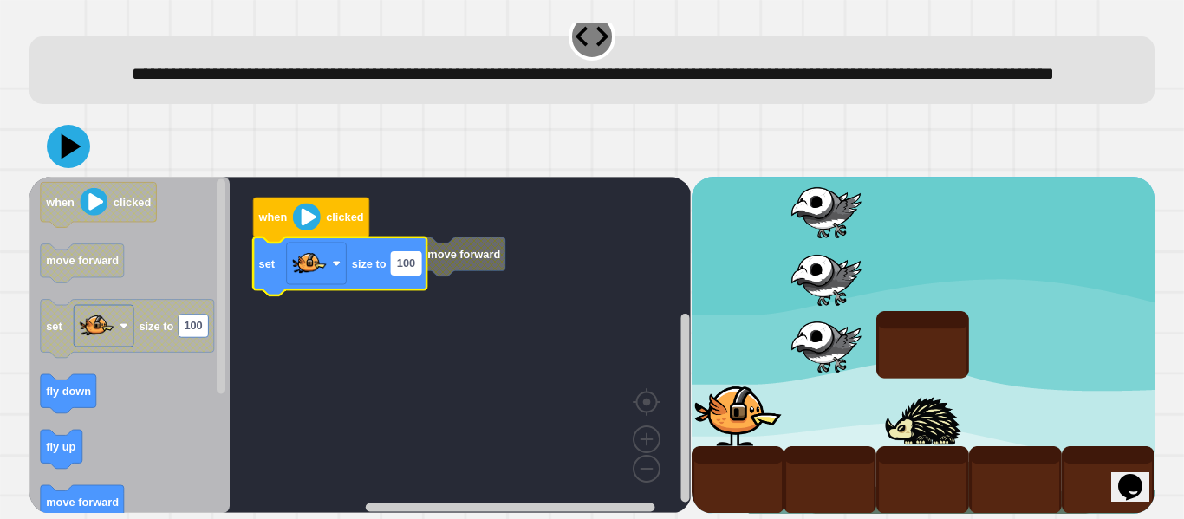
click at [398, 270] on text "100" at bounding box center [406, 263] width 18 height 13
type input "****"
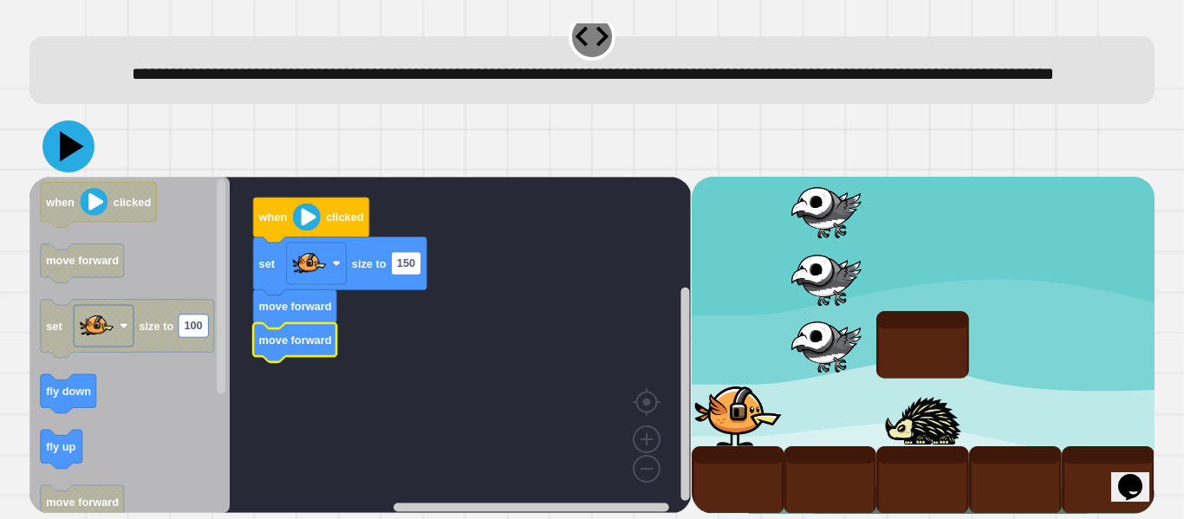
click at [61, 138] on icon at bounding box center [68, 147] width 52 height 52
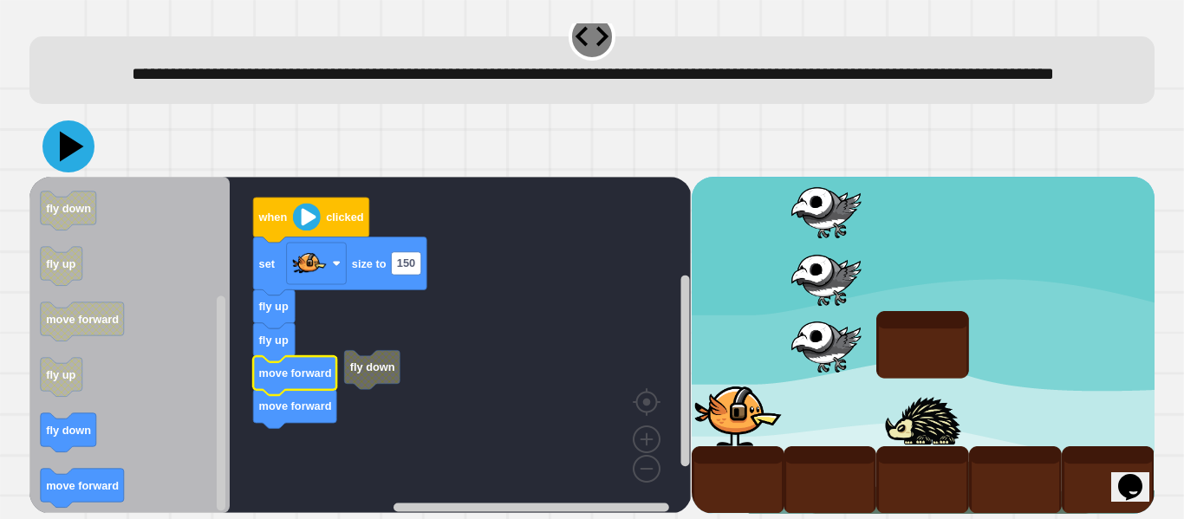
click at [68, 159] on icon at bounding box center [68, 147] width 52 height 52
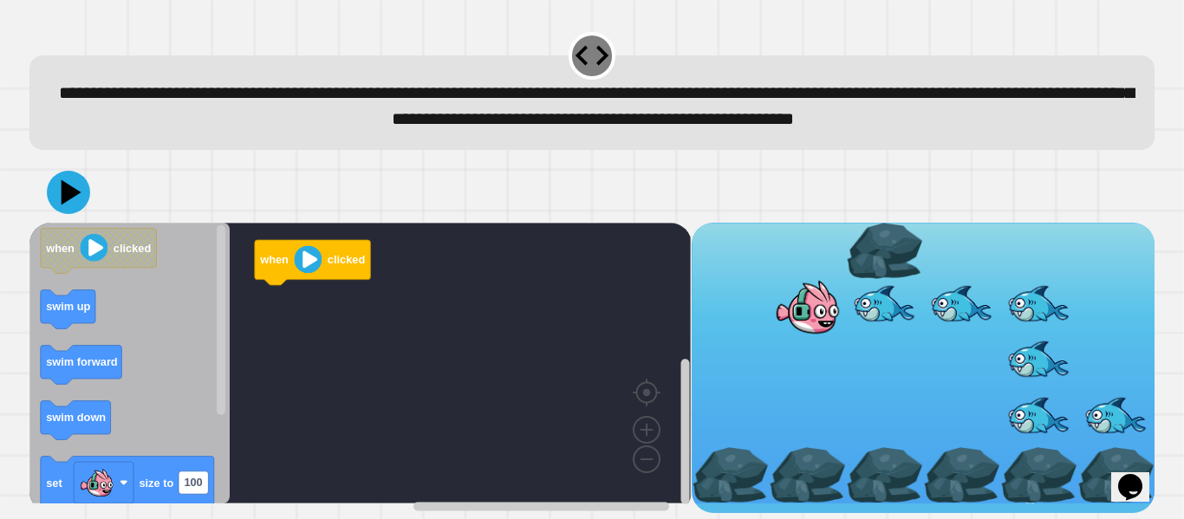
scroll to position [21, 0]
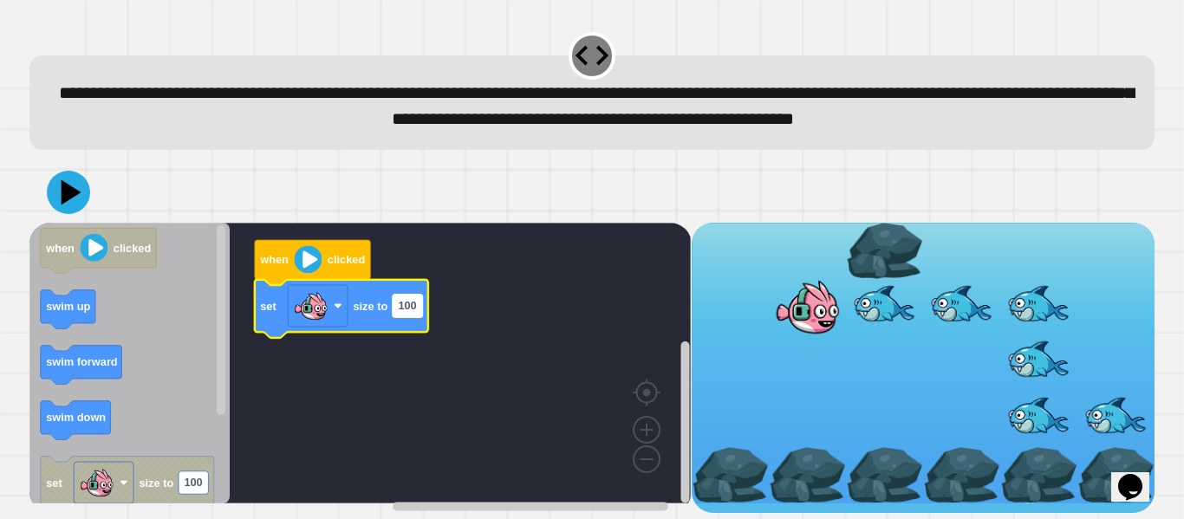
click at [407, 312] on text "100" at bounding box center [408, 305] width 18 height 13
click at [407, 314] on input "***" at bounding box center [407, 316] width 29 height 23
type input "******"
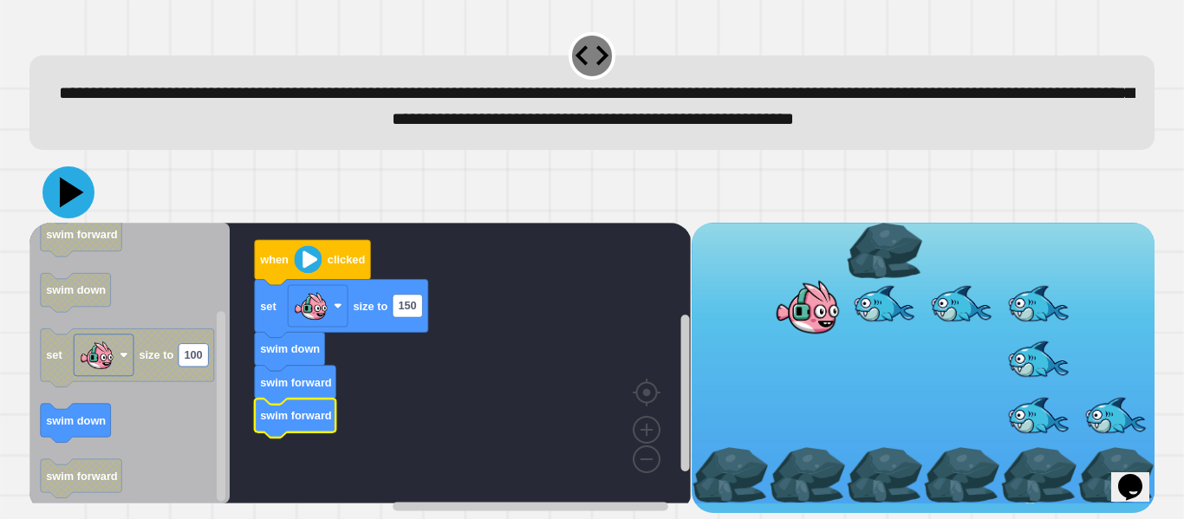
click at [67, 207] on icon at bounding box center [72, 192] width 24 height 30
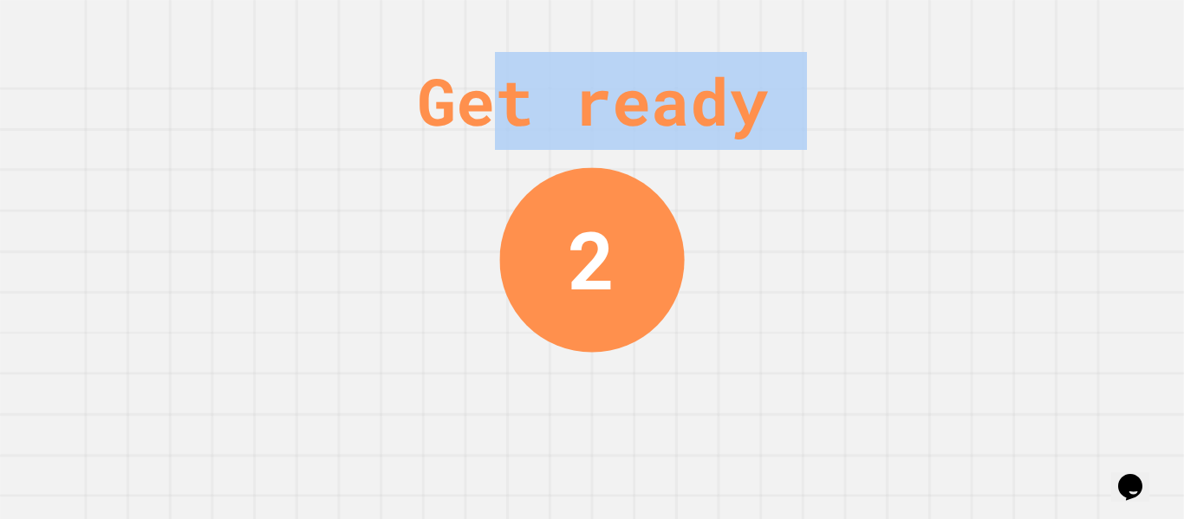
drag, startPoint x: 331, startPoint y: 427, endPoint x: 491, endPoint y: 127, distance: 339.7
click at [491, 127] on div "Get ready 2" at bounding box center [592, 259] width 1184 height 519
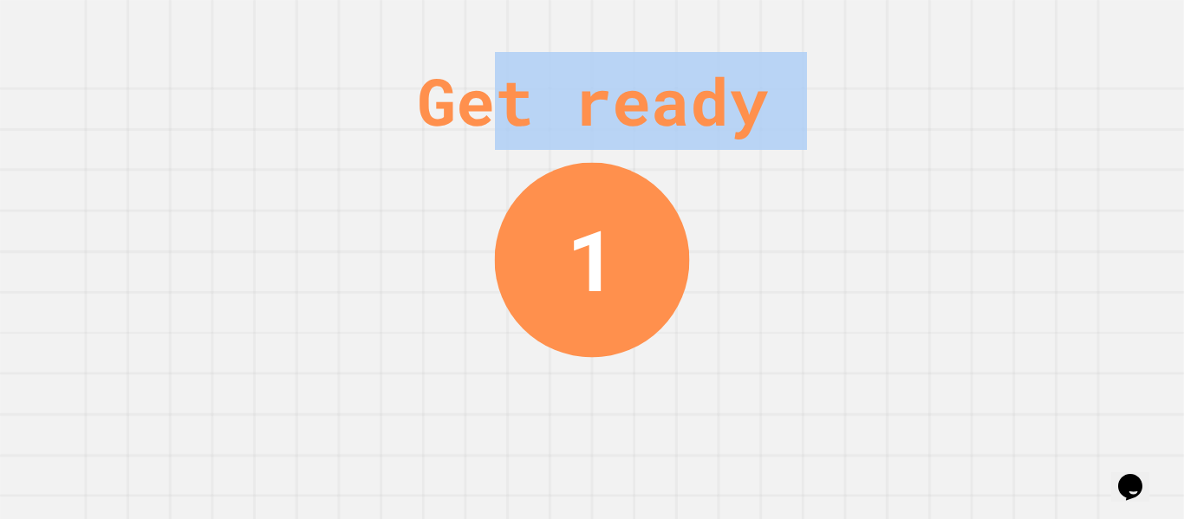
click at [524, 187] on div "Get ready 1" at bounding box center [592, 259] width 1184 height 519
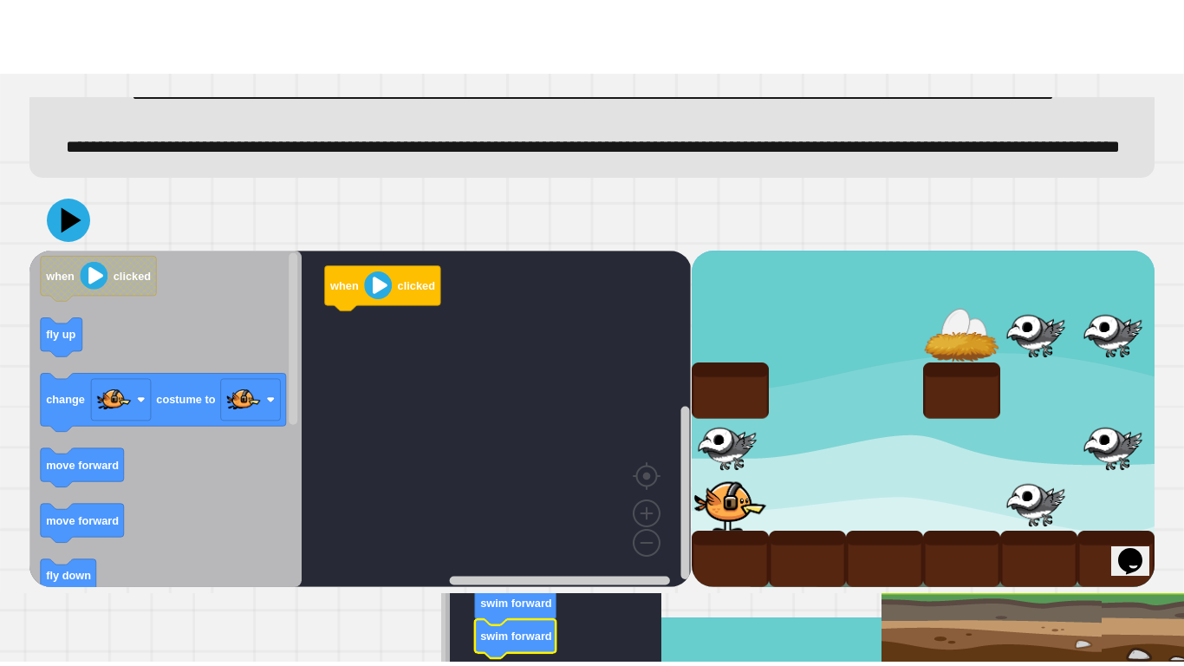
scroll to position [133, 0]
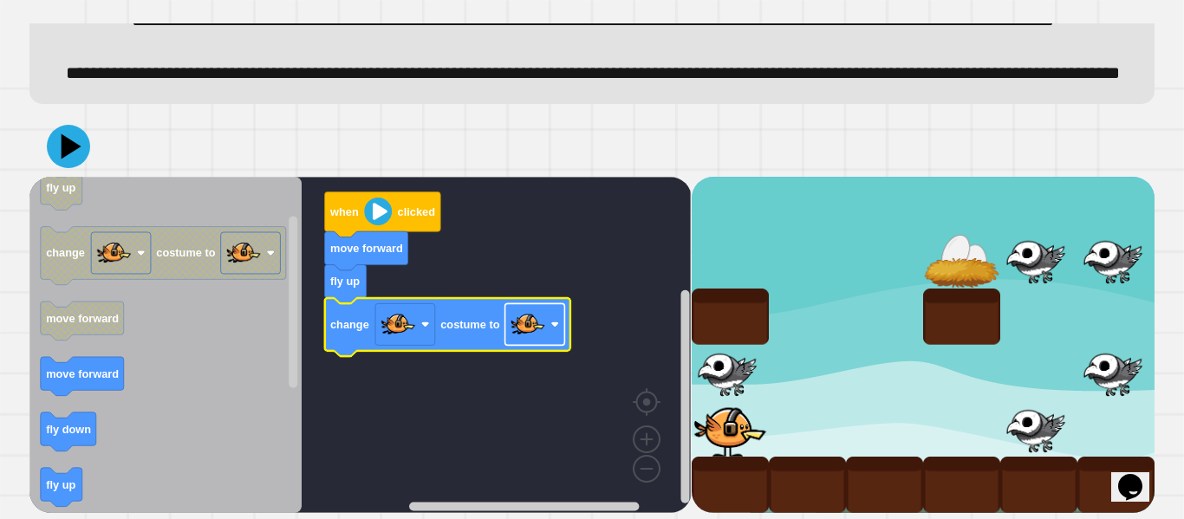
click at [553, 328] on image "Blockly Workspace" at bounding box center [555, 324] width 9 height 9
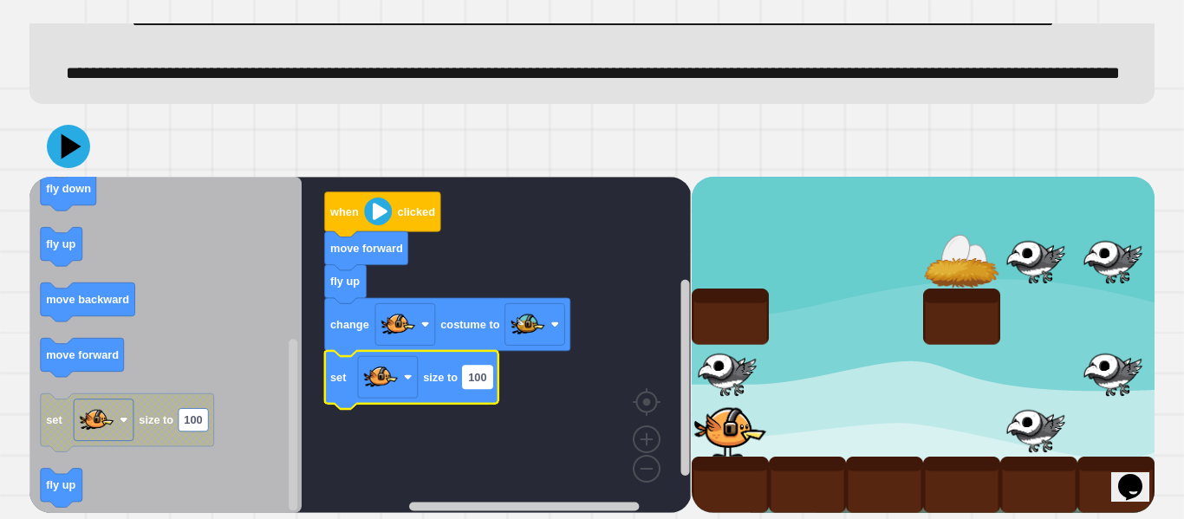
click at [469, 386] on rect "Blockly Workspace" at bounding box center [477, 377] width 29 height 23
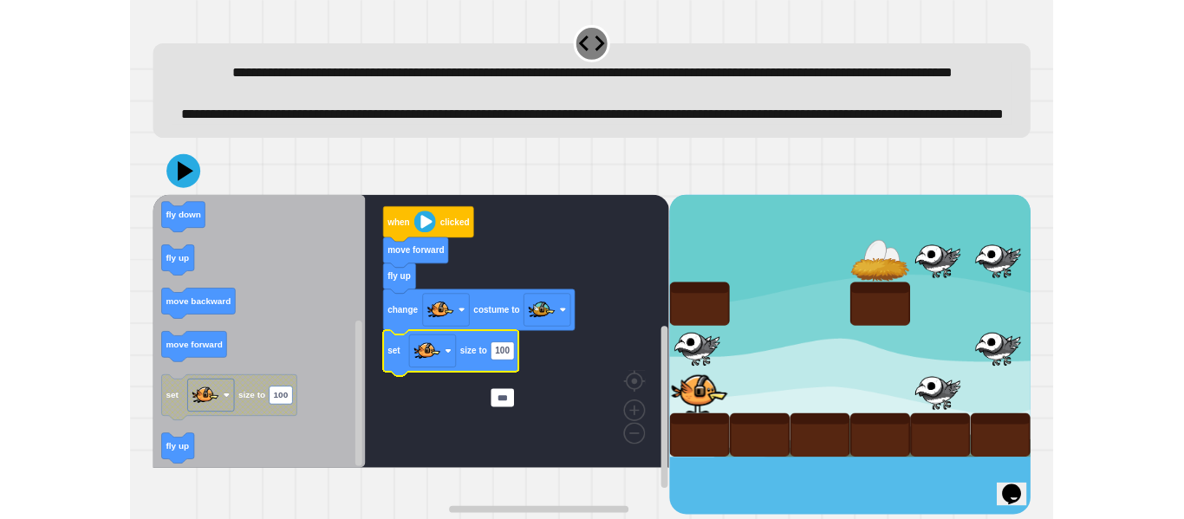
scroll to position [0, 0]
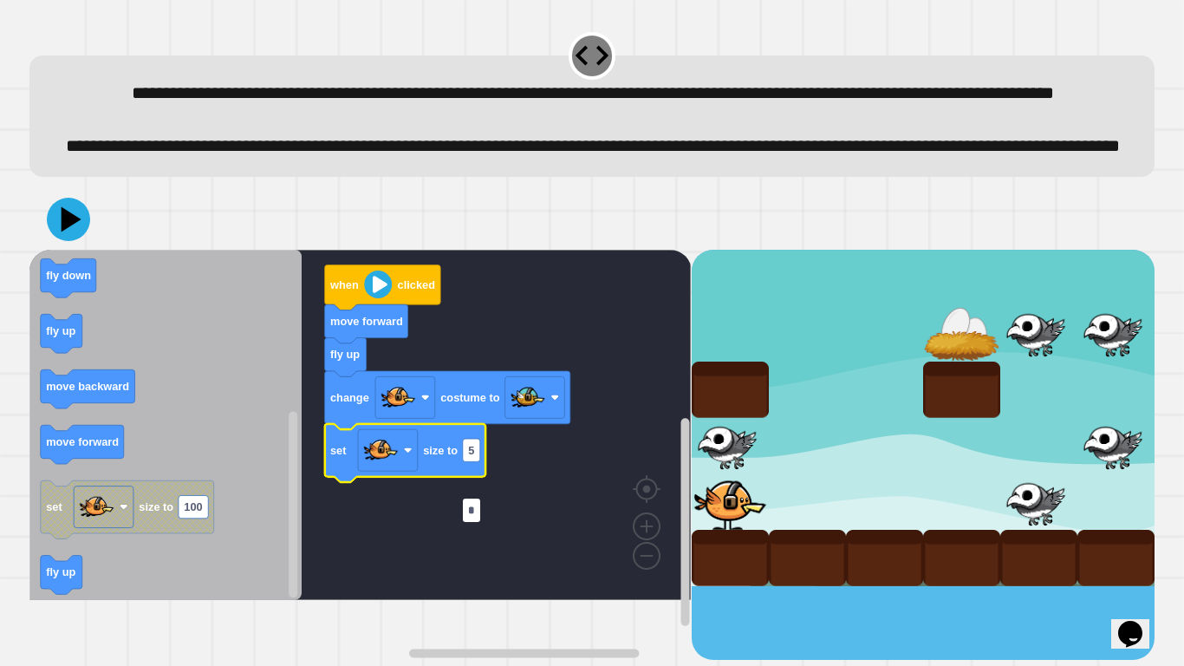
type input "**"
click at [181, 372] on icon "Blockly Workspace" at bounding box center [165, 425] width 272 height 350
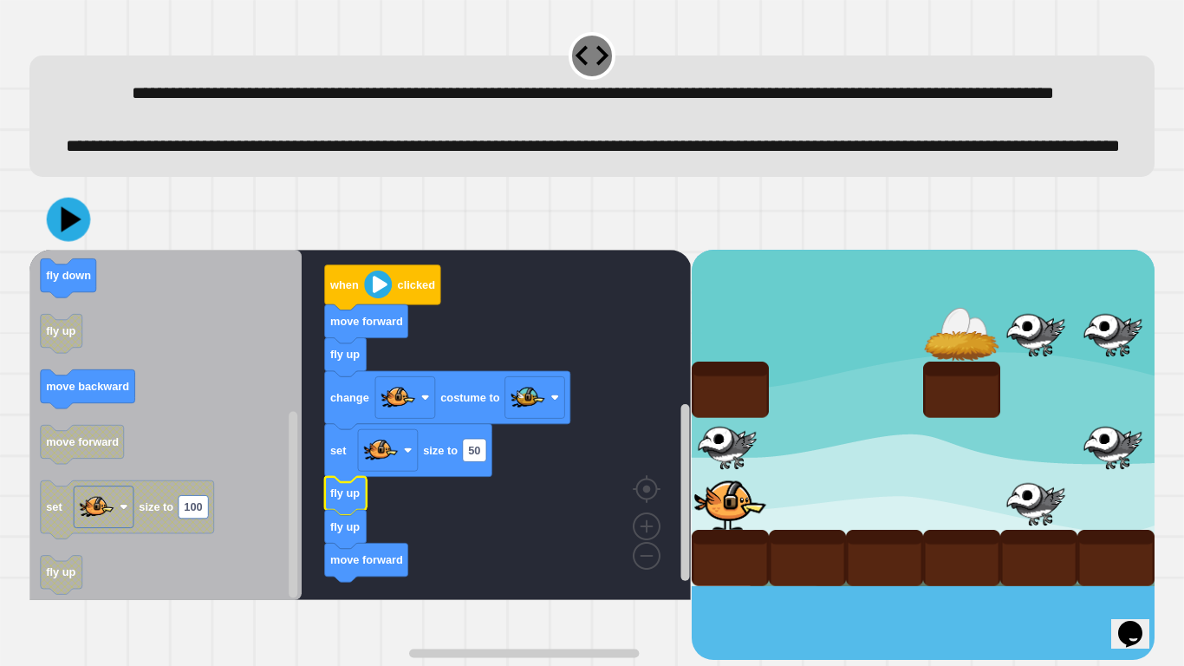
click at [68, 232] on icon at bounding box center [72, 219] width 20 height 26
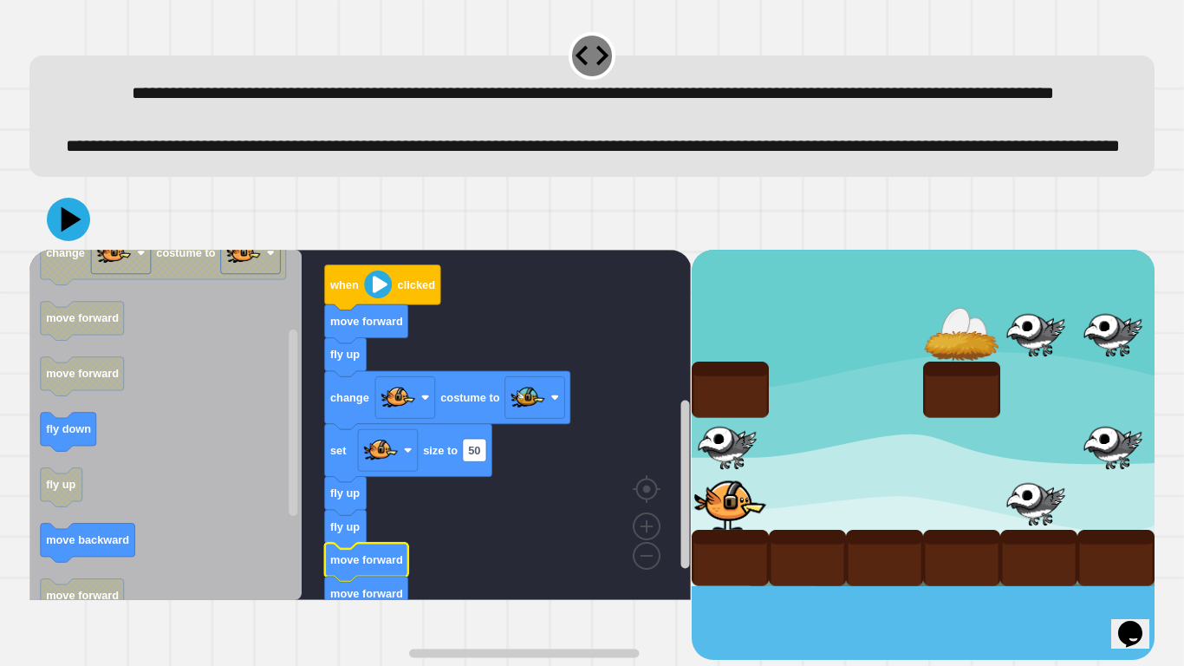
click at [68, 231] on icon at bounding box center [72, 218] width 20 height 25
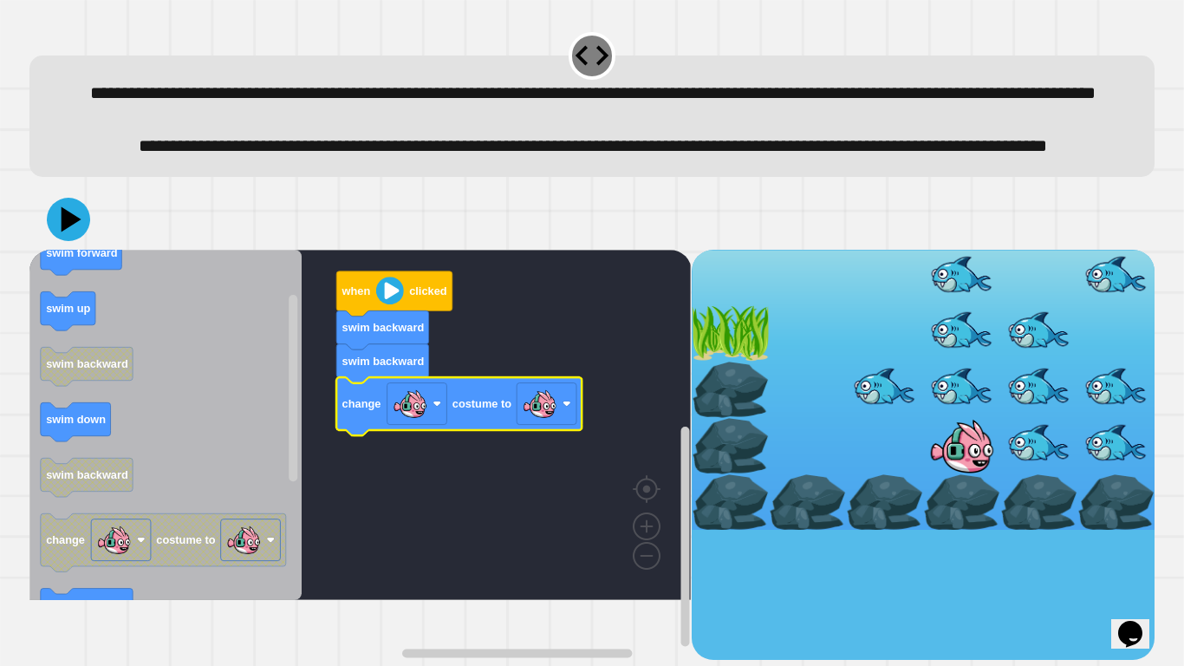
click at [544, 420] on image "Blockly Workspace" at bounding box center [540, 403] width 35 height 35
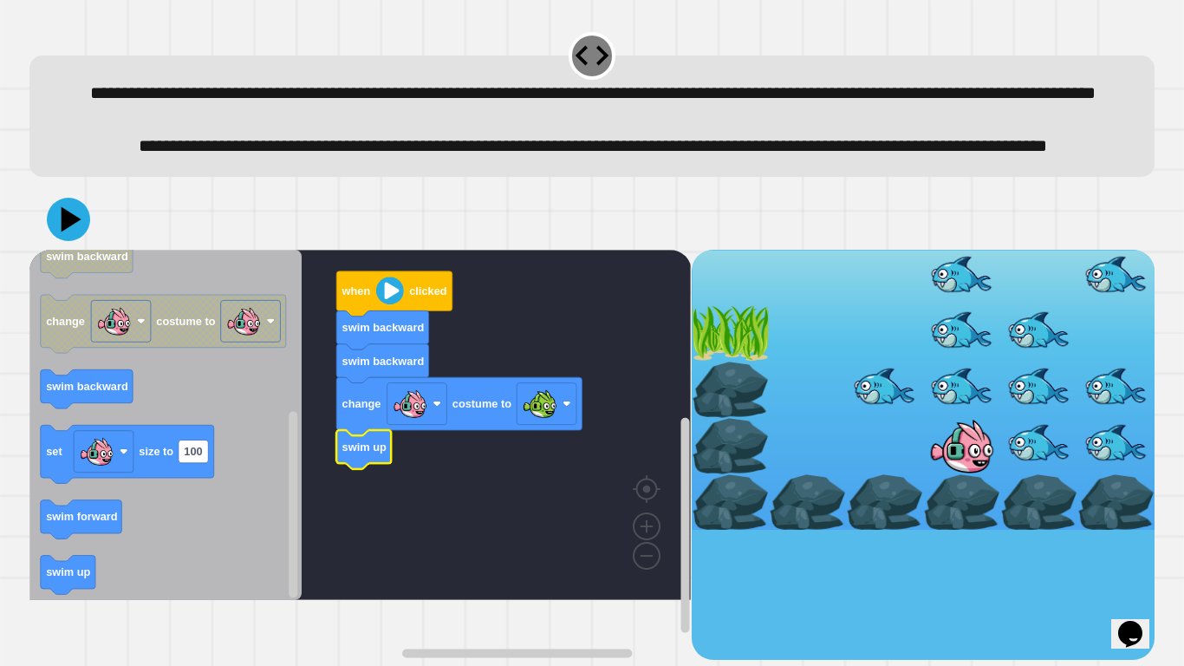
click at [54, 518] on icon "Blockly Workspace" at bounding box center [165, 425] width 272 height 350
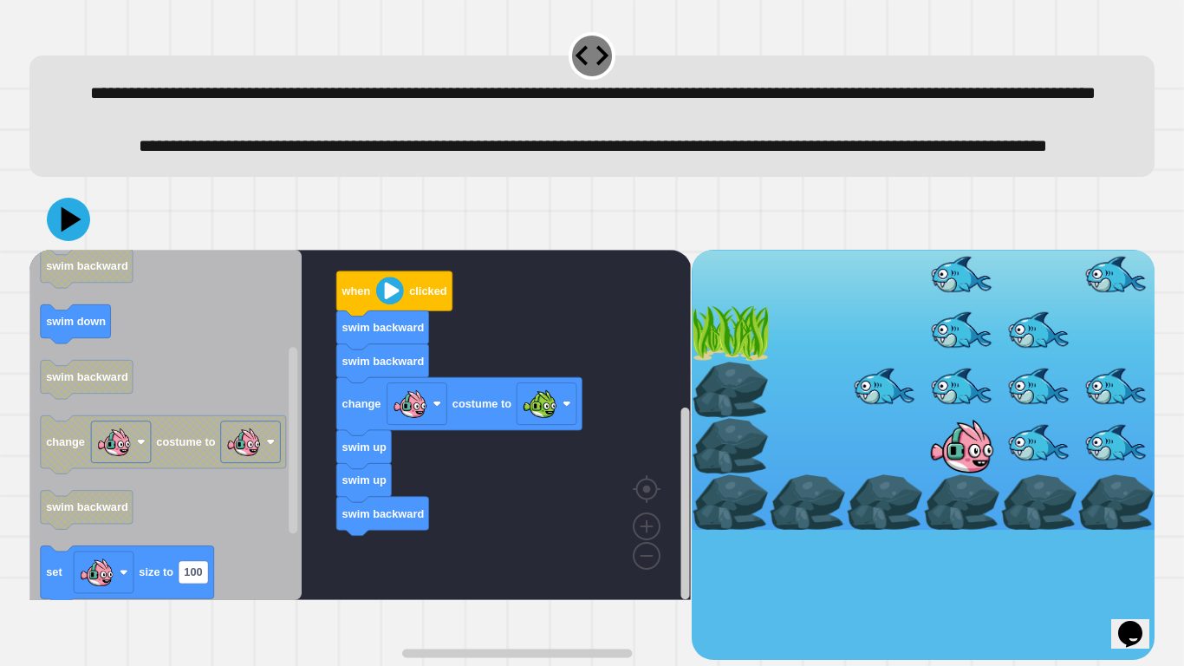
click at [227, 431] on g "change costume to" at bounding box center [163, 444] width 245 height 58
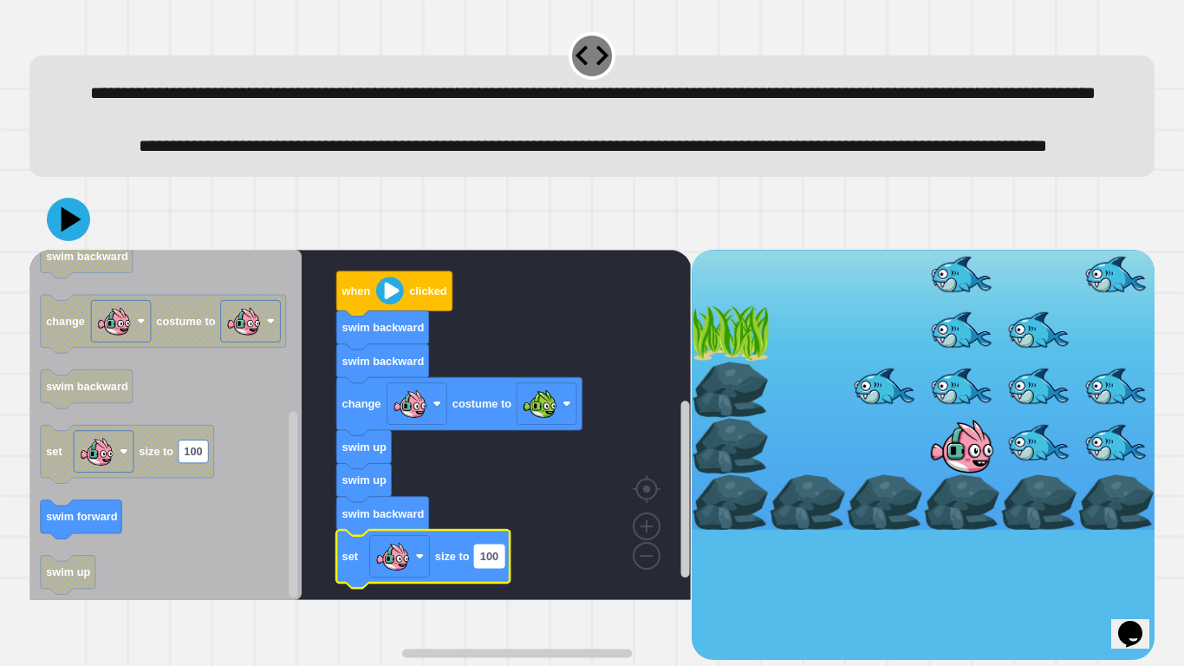
click at [487, 518] on text "100" at bounding box center [489, 556] width 18 height 13
type input "*"
click at [87, 245] on icon at bounding box center [68, 219] width 52 height 52
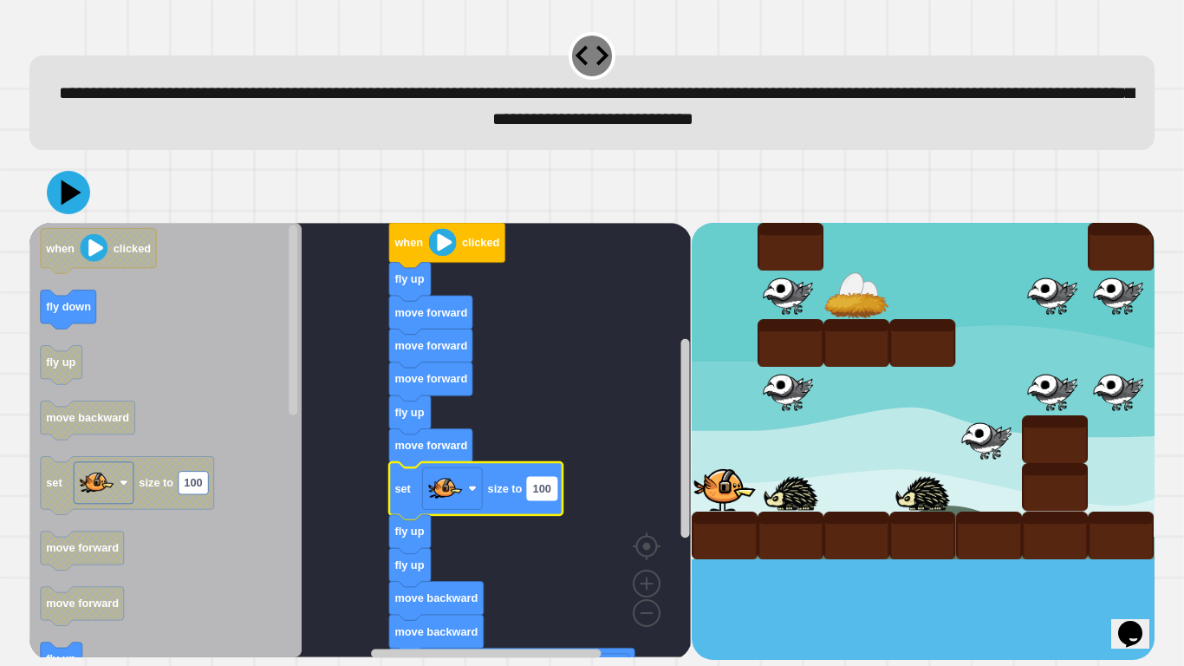
click at [529, 492] on rect "Blockly Workspace" at bounding box center [541, 488] width 29 height 23
type input "*"
click at [71, 186] on icon at bounding box center [67, 191] width 49 height 49
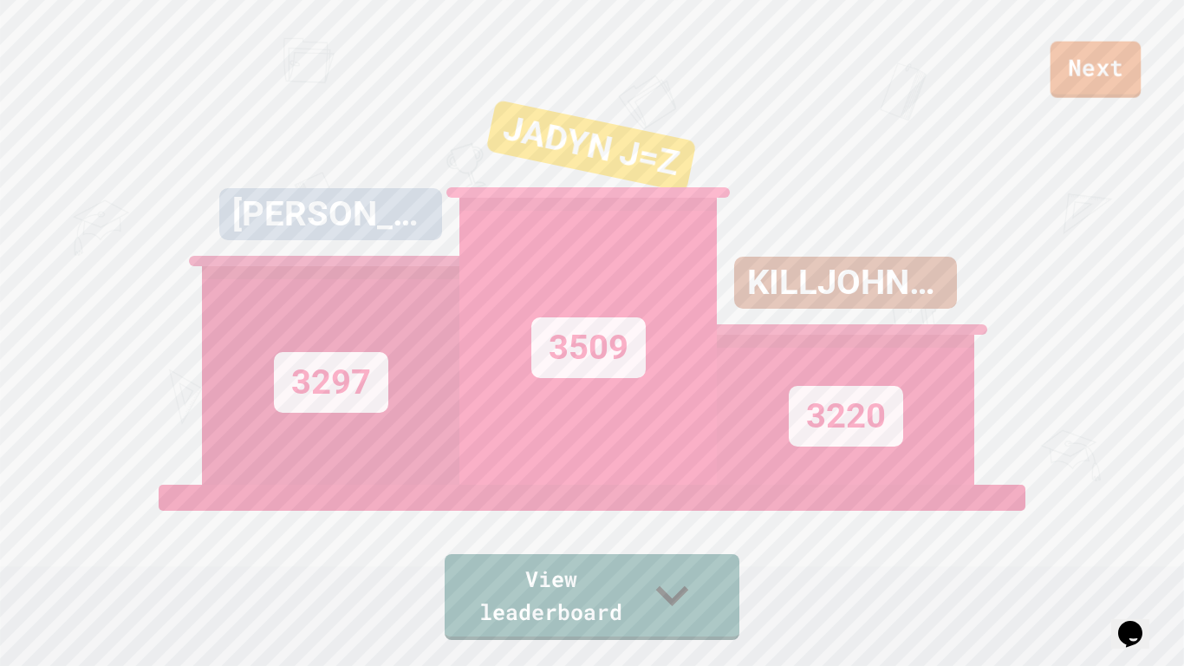
click at [1105, 92] on link "Next" at bounding box center [1096, 70] width 91 height 56
